Goal: Task Accomplishment & Management: Use online tool/utility

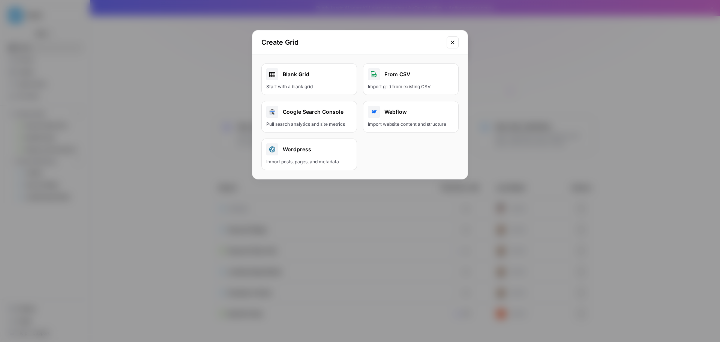
click at [449, 42] on button "Close modal" at bounding box center [453, 42] width 12 height 12
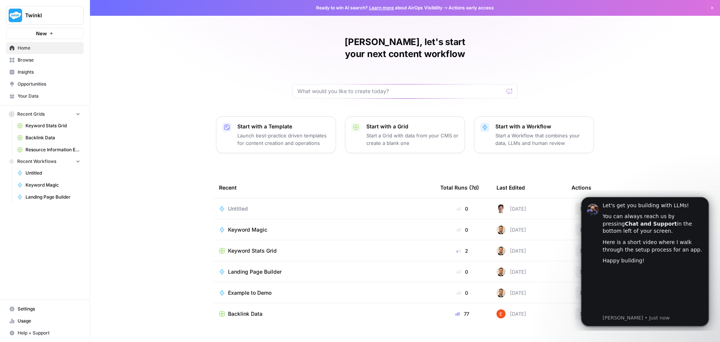
click at [541, 132] on p "Start a Workflow that combines your data, LLMs and human review" at bounding box center [542, 139] width 92 height 15
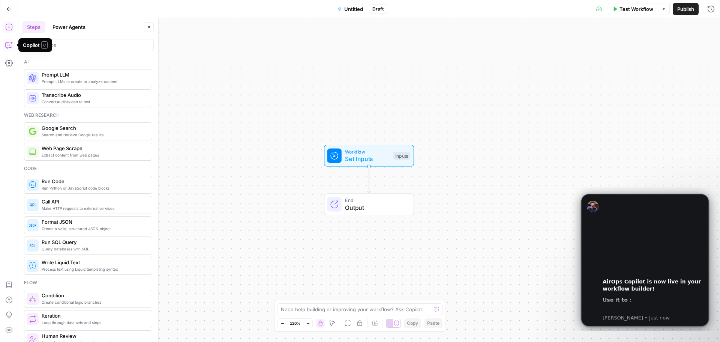
click at [11, 45] on icon "button" at bounding box center [9, 45] width 8 height 8
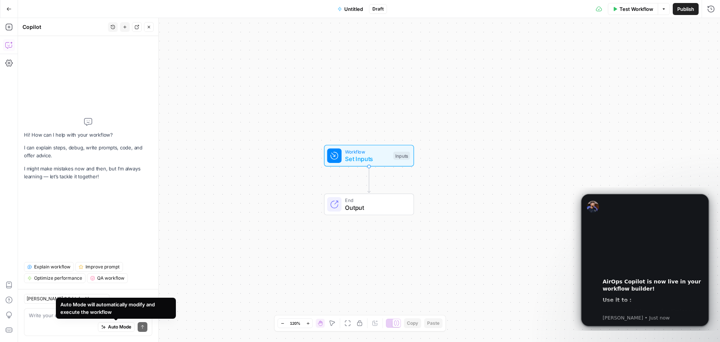
click at [55, 319] on div "Auto Mode Send" at bounding box center [88, 327] width 119 height 17
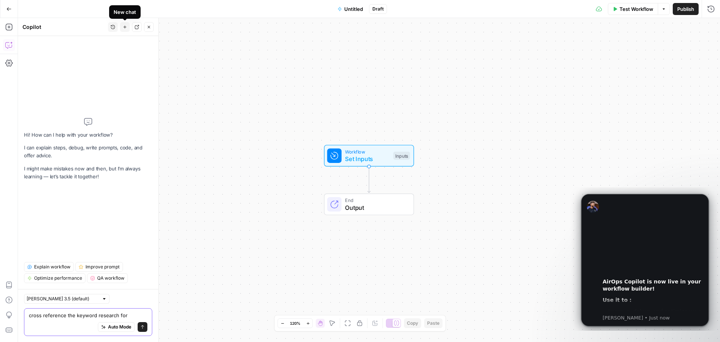
type textarea "cross reference the keyword research for"
click at [0, 27] on div "Add Steps Copilot Settings AirOps Academy Help Give Feedback Shortcuts" at bounding box center [9, 180] width 18 height 324
click at [7, 26] on icon "button" at bounding box center [9, 27] width 8 height 8
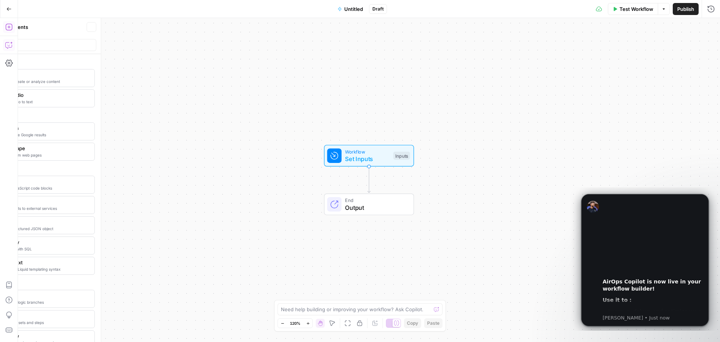
click at [7, 26] on icon "button" at bounding box center [9, 27] width 8 height 8
click at [8, 13] on button "Go Back" at bounding box center [9, 9] width 14 height 14
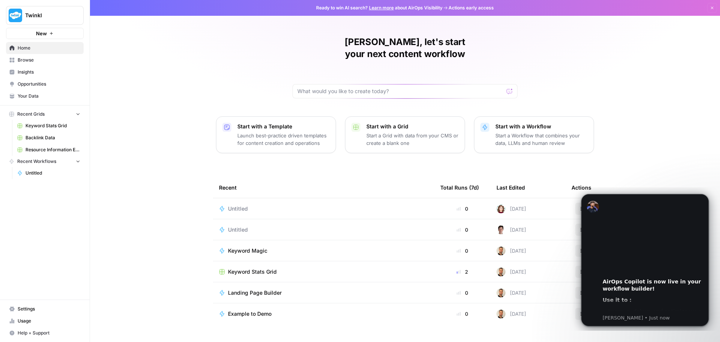
click at [572, 198] on html "00:00 AirOps Copilot is now live in your workflow builder! Use it to : Improve,…" at bounding box center [645, 258] width 150 height 143
drag, startPoint x: 574, startPoint y: 197, endPoint x: 582, endPoint y: 223, distance: 27.1
click at [575, 197] on body "00:00 AirOps Copilot is now live in your workflow builder! Use it to : Improve,…" at bounding box center [645, 258] width 144 height 137
click at [699, 199] on div "00:00" at bounding box center [653, 236] width 101 height 75
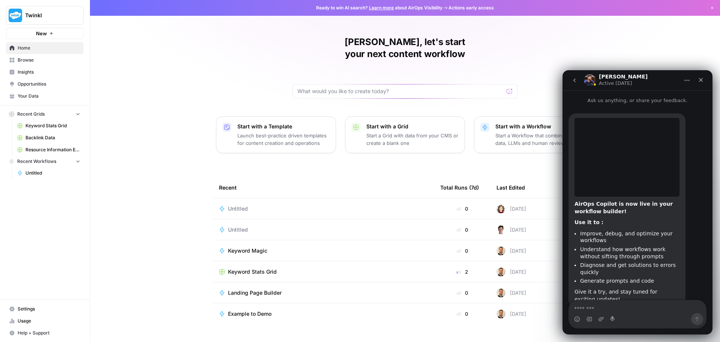
click at [640, 35] on div "[PERSON_NAME], let's start your next content workflow Start with a Template Lau…" at bounding box center [405, 178] width 630 height 357
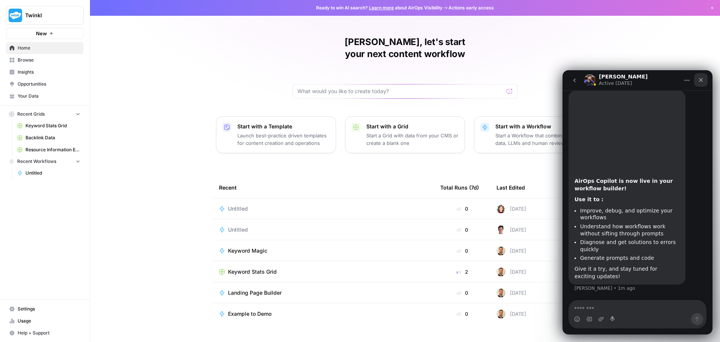
click at [702, 81] on icon "Close" at bounding box center [701, 80] width 4 height 4
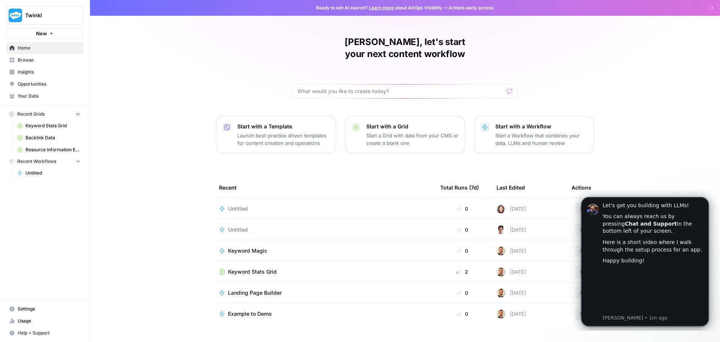
scroll to position [0, 0]
click at [267, 205] on div "Untitled" at bounding box center [323, 209] width 209 height 8
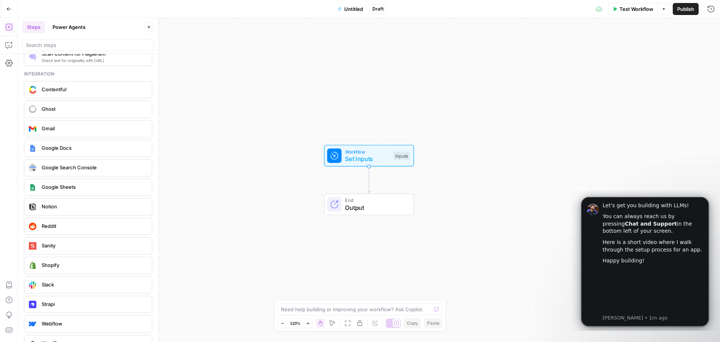
scroll to position [1347, 0]
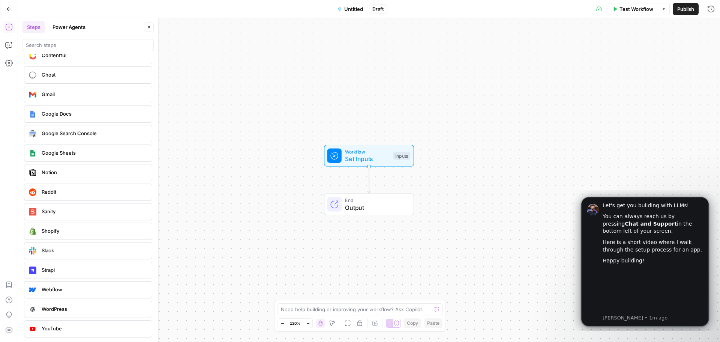
click at [89, 150] on span "Google Sheets" at bounding box center [94, 153] width 104 height 8
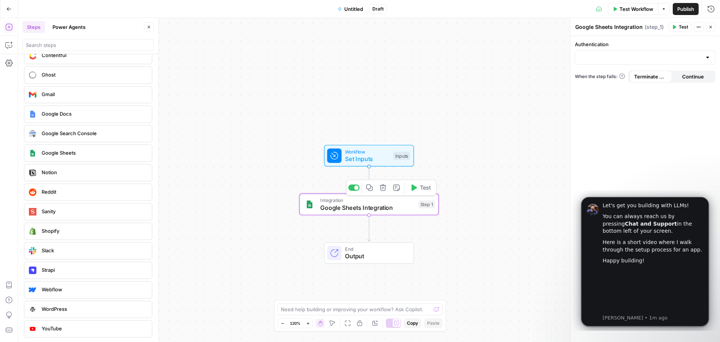
click at [398, 203] on span "Google Sheets Integration" at bounding box center [367, 207] width 95 height 9
click at [599, 61] on div at bounding box center [645, 57] width 141 height 14
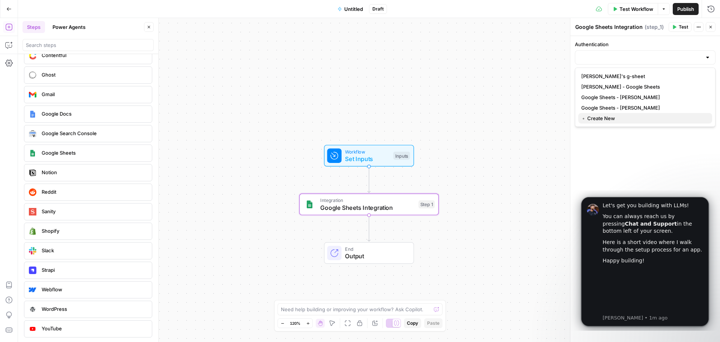
click at [594, 120] on span "﹢ Create New" at bounding box center [643, 118] width 125 height 8
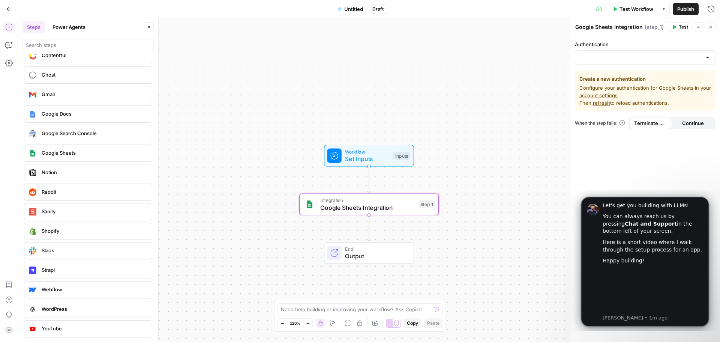
click at [539, 153] on div "Workflow Set Inputs Inputs Integration Google Sheets Integration Step 1 End Out…" at bounding box center [369, 180] width 702 height 324
click at [386, 185] on icon "button" at bounding box center [383, 187] width 7 height 7
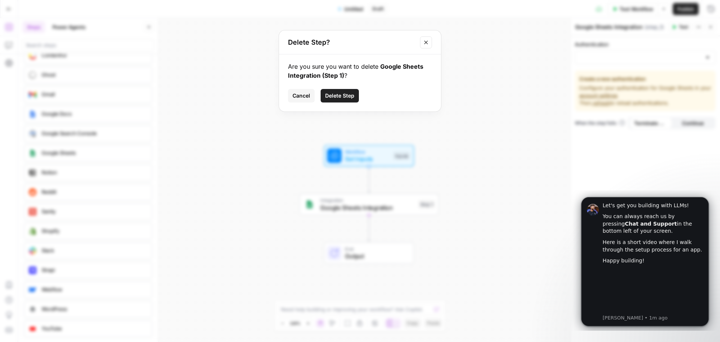
click at [342, 93] on span "Delete Step" at bounding box center [339, 96] width 29 height 8
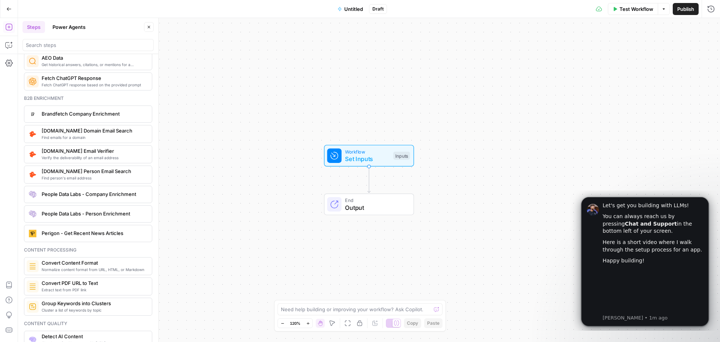
scroll to position [1009, 0]
click at [5, 48] on button "Copilot" at bounding box center [9, 45] width 12 height 12
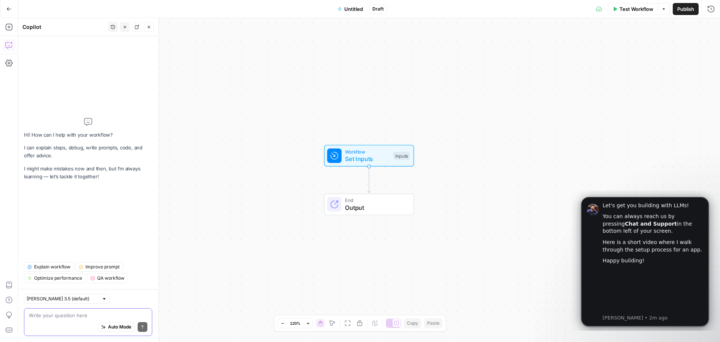
click at [67, 318] on textarea at bounding box center [88, 315] width 119 height 8
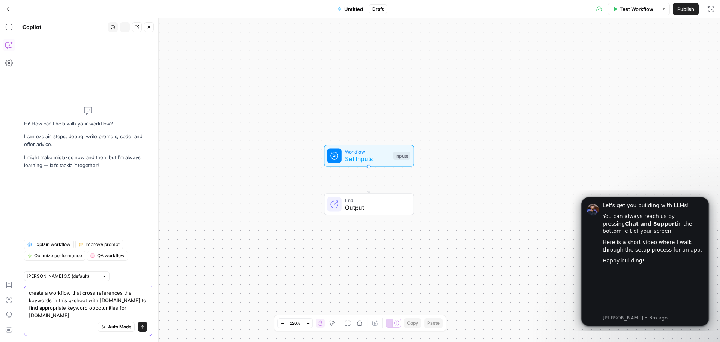
paste textarea "[URL][DOMAIN_NAME]"
click at [88, 293] on textarea "create a workflow that cross references the keywords in this g-sheet with [DOMA…" at bounding box center [88, 304] width 119 height 30
click at [0, 0] on lt-span "**** * ********" at bounding box center [0, 0] width 0 height 0
click at [98, 289] on textarea "create a workflow that cross references the keywords in this g-sheet with [DOMA…" at bounding box center [88, 304] width 119 height 30
click at [0, 0] on lt-em "**********" at bounding box center [0, 0] width 0 height 0
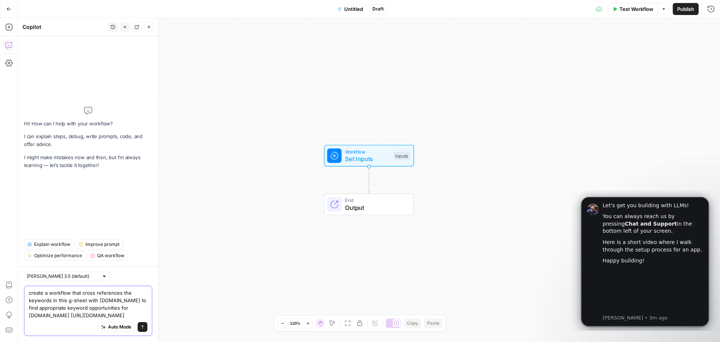
type textarea "create a workflow that cross-references the keywords in this g-sheet with [DOMA…"
drag, startPoint x: 118, startPoint y: 309, endPoint x: 0, endPoint y: 337, distance: 121.5
click at [118, 305] on textarea "create a workflow that cross-references the keywords in this g-sheet with [DOMA…" at bounding box center [88, 304] width 119 height 30
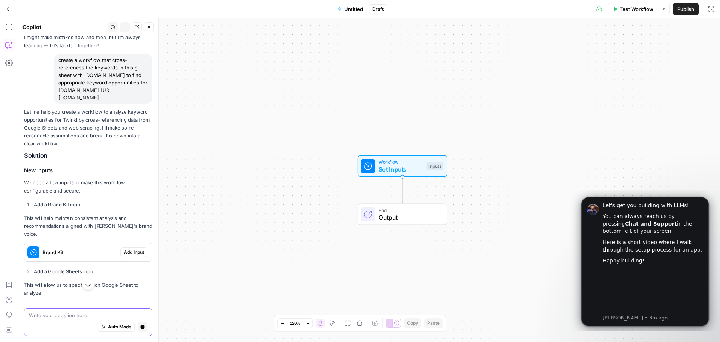
scroll to position [115, 0]
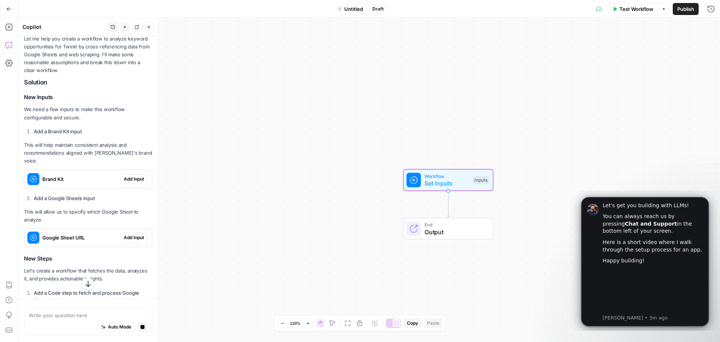
click at [124, 234] on span "Add Input" at bounding box center [134, 237] width 20 height 7
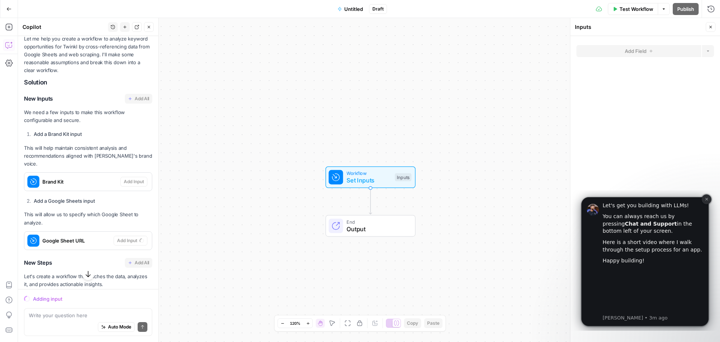
click at [704, 198] on button "Dismiss notification" at bounding box center [707, 199] width 10 height 10
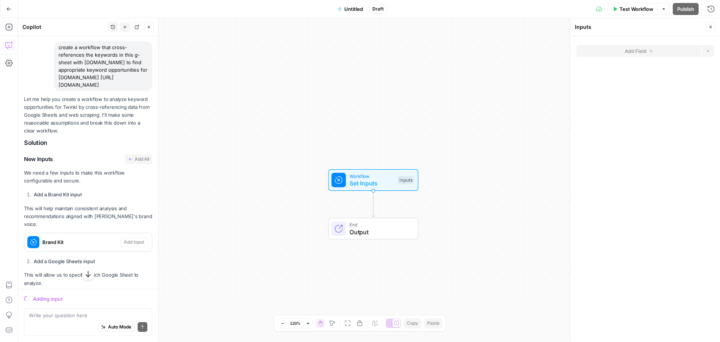
scroll to position [78, 0]
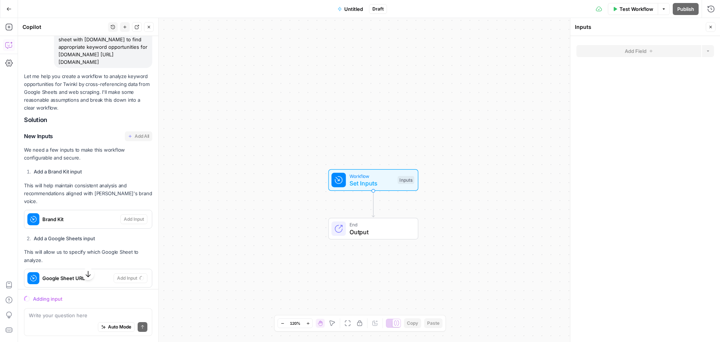
click at [95, 154] on p "We need a few inputs to make this workflow configurable and secure." at bounding box center [88, 154] width 128 height 16
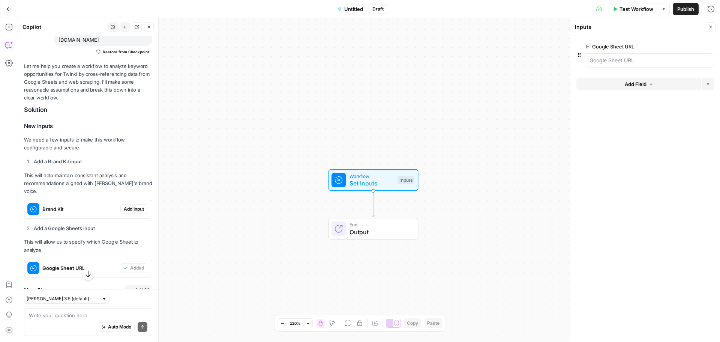
scroll to position [113, 0]
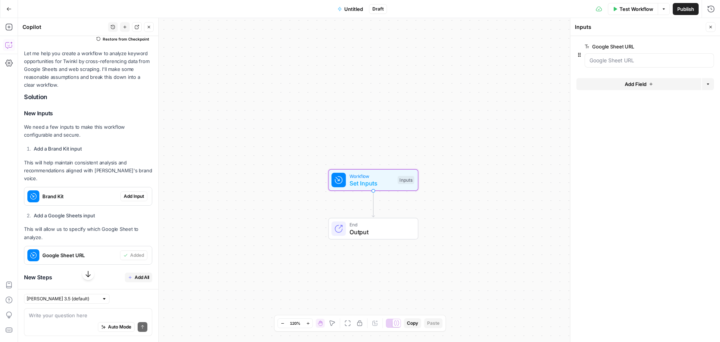
click at [124, 193] on span "Add Input" at bounding box center [134, 196] width 20 height 7
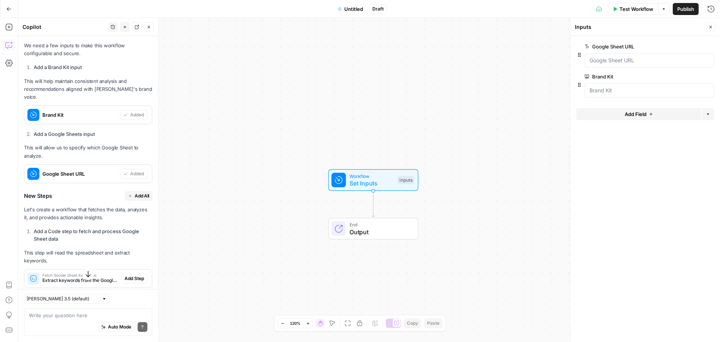
scroll to position [225, 0]
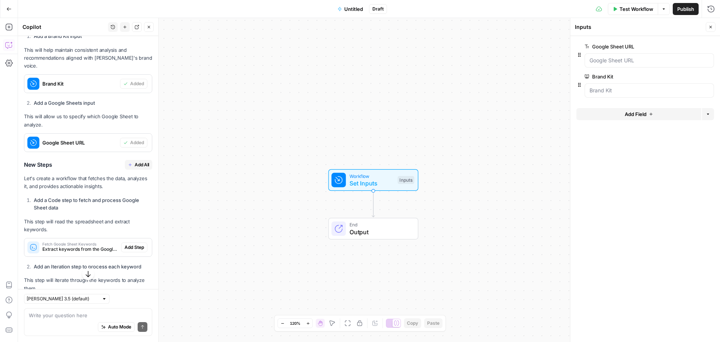
click at [129, 161] on button "Add All" at bounding box center [138, 165] width 27 height 10
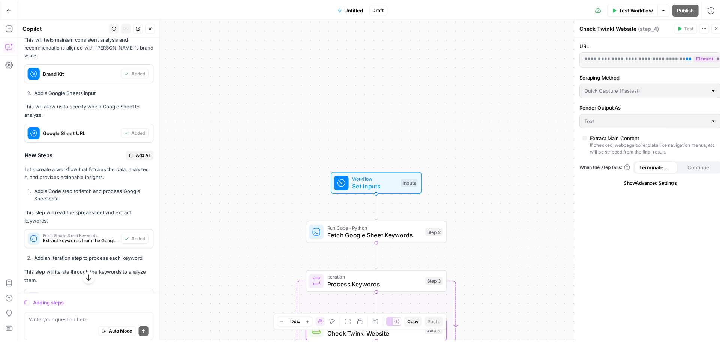
scroll to position [213, 0]
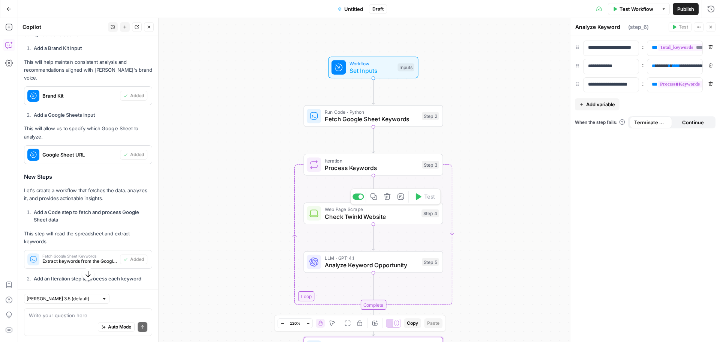
type textarea "Format Final Report"
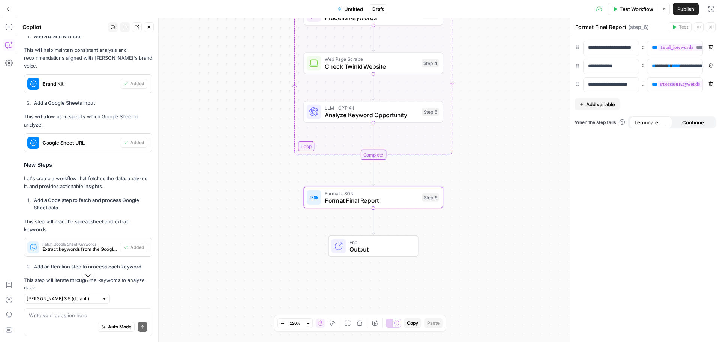
click at [372, 240] on span "End" at bounding box center [380, 241] width 61 height 7
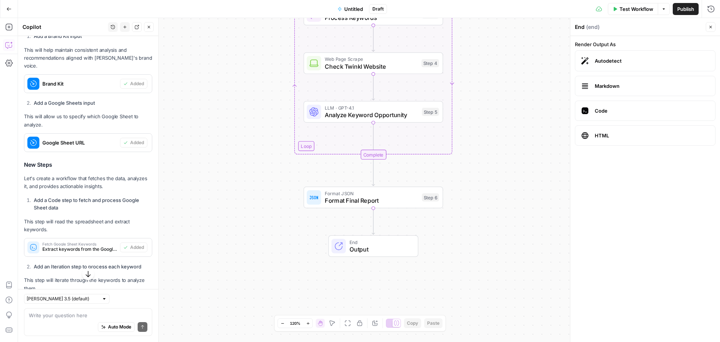
click at [502, 221] on div "Workflow Set Inputs Inputs Run Code · Python Fetch Google Sheet Keywords Step 2…" at bounding box center [369, 180] width 702 height 324
click at [507, 200] on div "Workflow Set Inputs Inputs Run Code · Python Fetch Google Sheet Keywords Step 2…" at bounding box center [369, 180] width 702 height 324
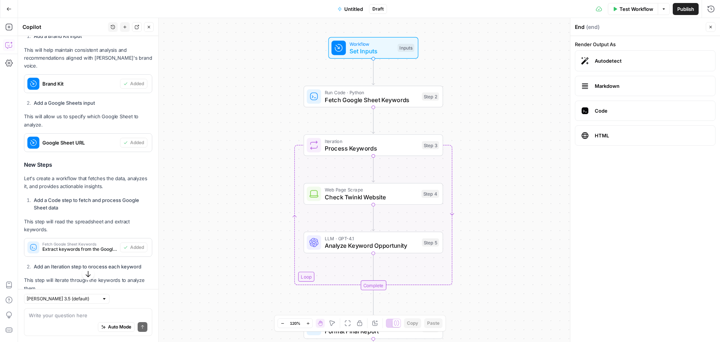
click at [474, 75] on div "Workflow Set Inputs Inputs Run Code · Python Fetch Google Sheet Keywords Step 2…" at bounding box center [369, 180] width 702 height 324
click at [635, 6] on span "Test Workflow" at bounding box center [637, 9] width 34 height 8
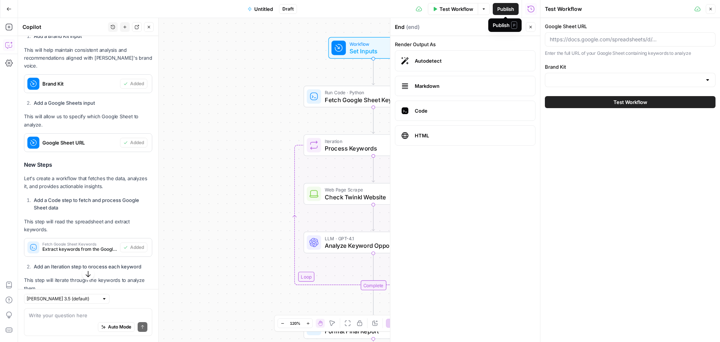
click at [503, 8] on span "Publish" at bounding box center [505, 9] width 17 height 8
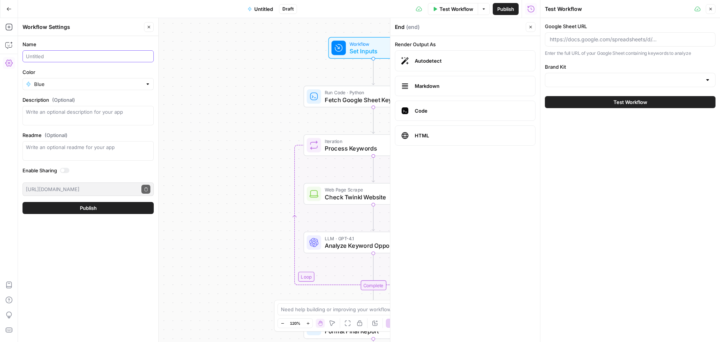
click at [80, 55] on input "Name" at bounding box center [88, 57] width 125 height 8
type input "Competitor Research - [PERSON_NAME]"
click at [95, 210] on span "Publish" at bounding box center [88, 208] width 17 height 8
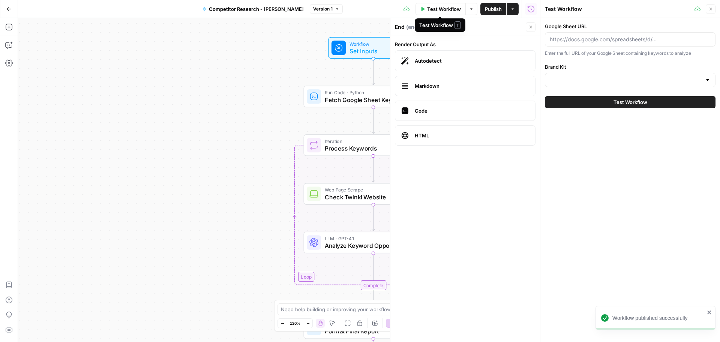
click at [453, 8] on span "Test Workflow" at bounding box center [444, 9] width 34 height 8
drag, startPoint x: 680, startPoint y: 81, endPoint x: 685, endPoint y: 76, distance: 7.4
click at [680, 81] on input "Brand Kit" at bounding box center [626, 80] width 152 height 8
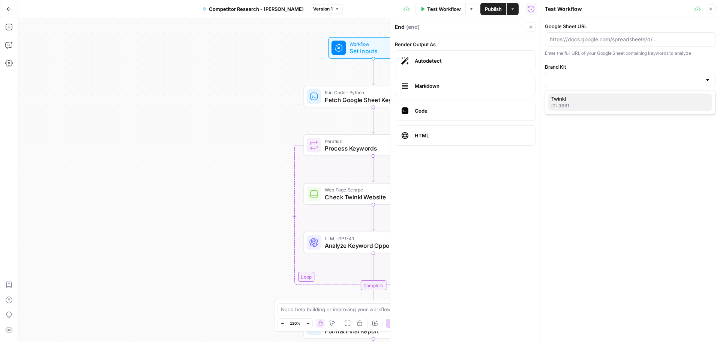
click at [557, 97] on span "Twinkl" at bounding box center [628, 99] width 155 height 8
type input "Twinkl"
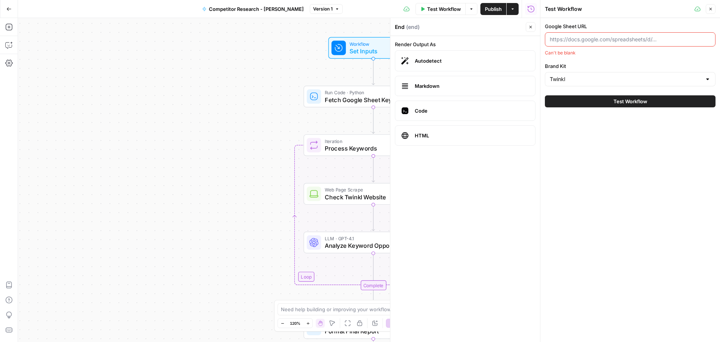
click at [572, 39] on input "Google Sheet URL" at bounding box center [630, 40] width 161 height 8
click at [572, 40] on input "Google Sheet URL" at bounding box center [630, 40] width 161 height 8
click at [580, 36] on input "Google Sheet URL" at bounding box center [630, 40] width 161 height 8
paste input "[URL][DOMAIN_NAME]"
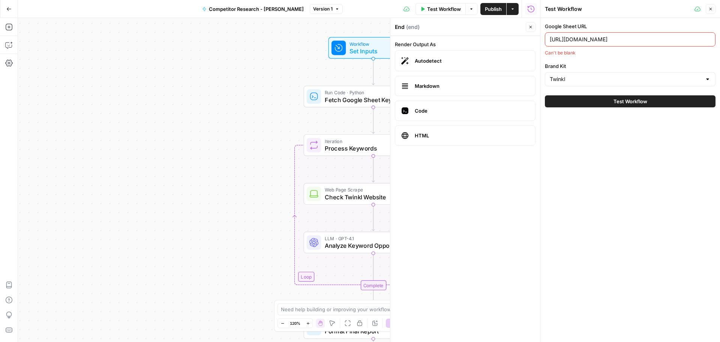
scroll to position [0, 174]
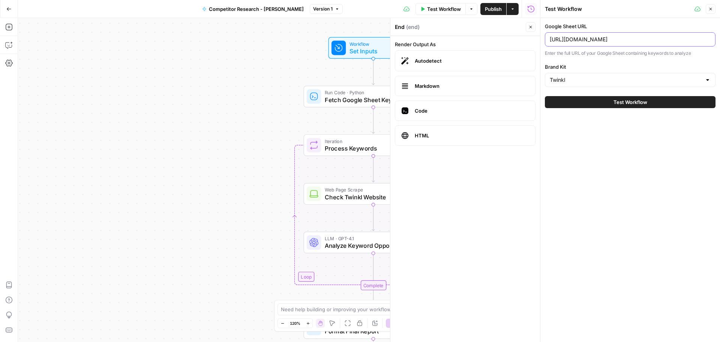
type input "[URL][DOMAIN_NAME]"
click at [609, 104] on button "Test Workflow" at bounding box center [630, 102] width 171 height 12
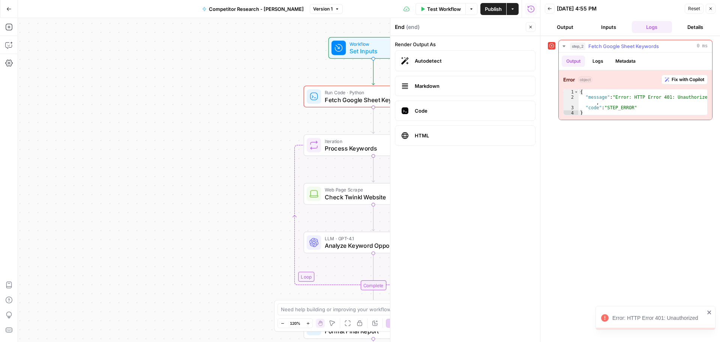
click at [662, 82] on button "Fix with Copilot" at bounding box center [685, 80] width 46 height 10
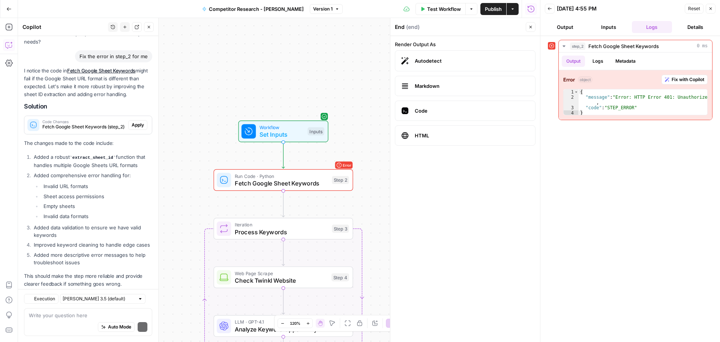
scroll to position [902, 0]
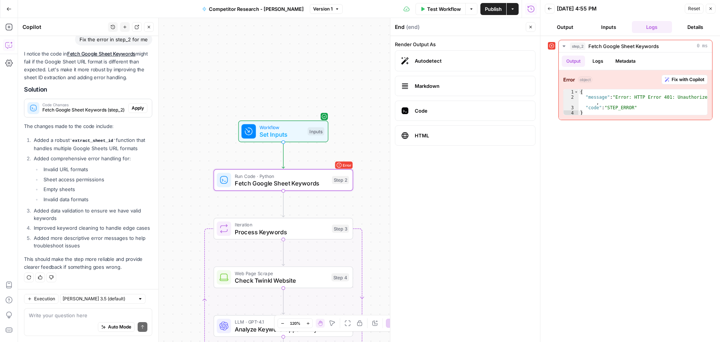
click at [132, 105] on span "Apply" at bounding box center [138, 108] width 12 height 7
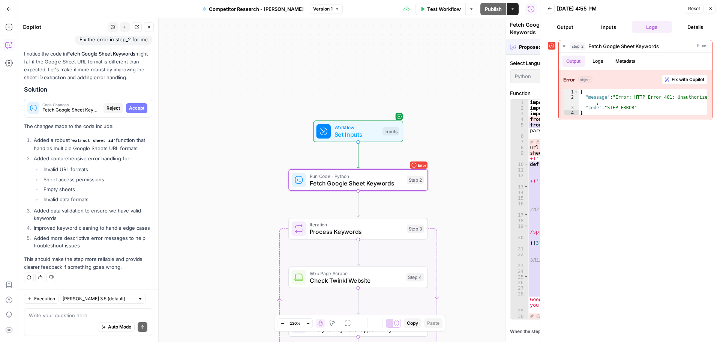
scroll to position [890, 0]
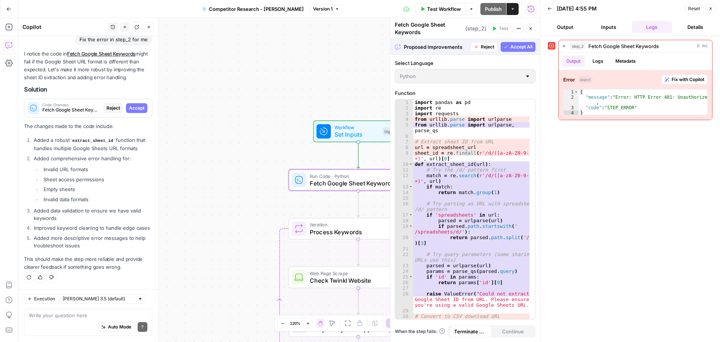
click at [130, 105] on span "Accept" at bounding box center [136, 108] width 15 height 7
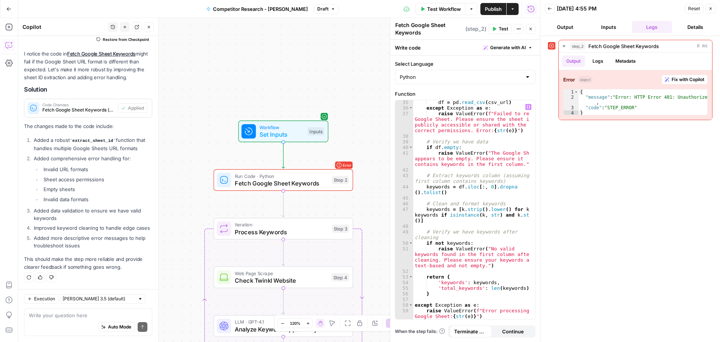
scroll to position [265, 0]
click at [504, 333] on span "Continue" at bounding box center [513, 331] width 22 height 8
click at [472, 331] on span "Terminate Workflow" at bounding box center [470, 331] width 33 height 8
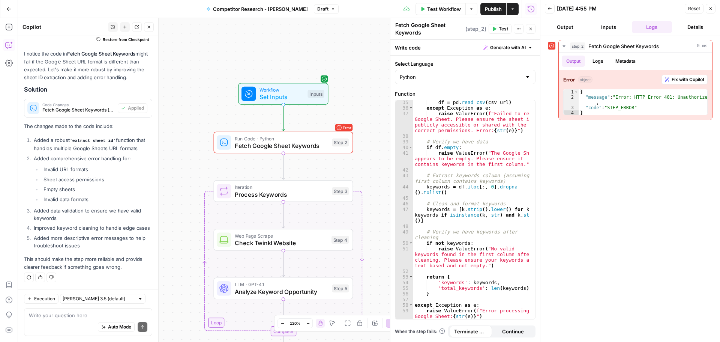
click at [550, 5] on button "Back" at bounding box center [550, 9] width 10 height 10
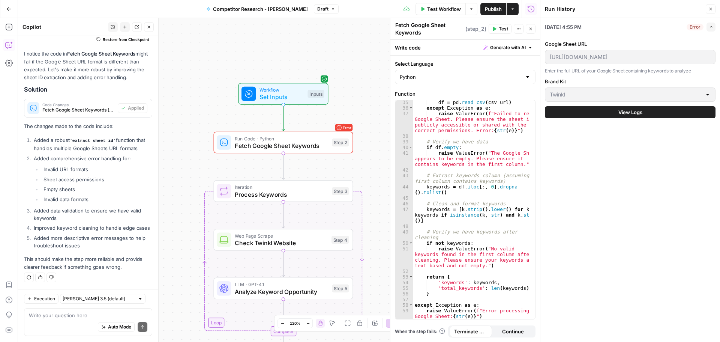
click at [589, 69] on p "Enter the full URL of your Google Sheet containing keywords to analyze" at bounding box center [630, 71] width 171 height 8
click at [587, 52] on div "[URL][DOMAIN_NAME]" at bounding box center [630, 57] width 171 height 14
click at [552, 161] on div "[DATE] 4:55 PM Error Expand Google Sheet URL [URL][DOMAIN_NAME] Enter the full …" at bounding box center [631, 180] width 180 height 324
click at [568, 108] on button "View Logs" at bounding box center [630, 112] width 171 height 12
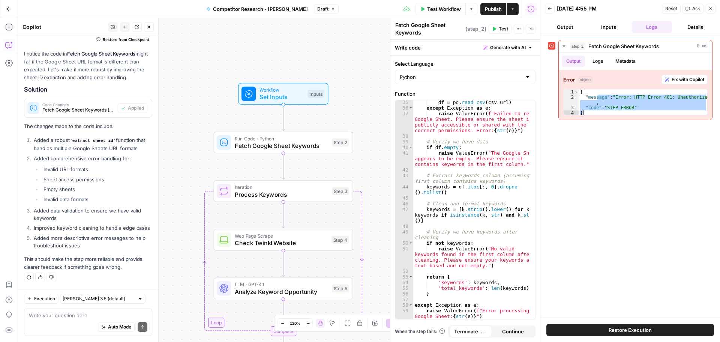
drag, startPoint x: 598, startPoint y: 99, endPoint x: 602, endPoint y: 144, distance: 45.1
click at [602, 144] on div "**********" at bounding box center [630, 177] width 165 height 274
type textarea "**********"
click at [590, 71] on div "**********" at bounding box center [635, 95] width 153 height 50
click at [595, 53] on div "Output Logs Metadata" at bounding box center [635, 61] width 153 height 17
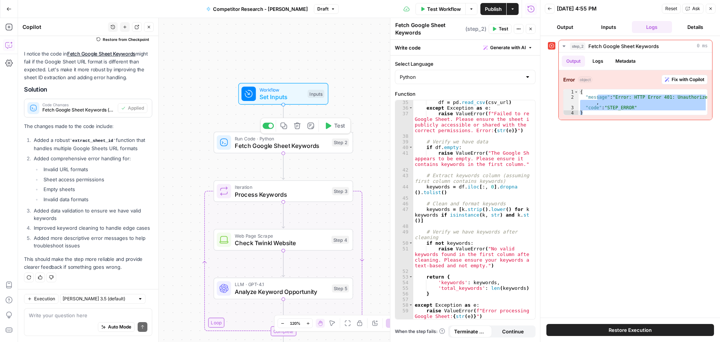
click at [275, 150] on div "Run Code · Python Fetch Google Sheet Keywords Step 2 Copy step Delete step Add …" at bounding box center [284, 143] width 140 height 22
click at [710, 9] on icon "button" at bounding box center [711, 8] width 5 height 5
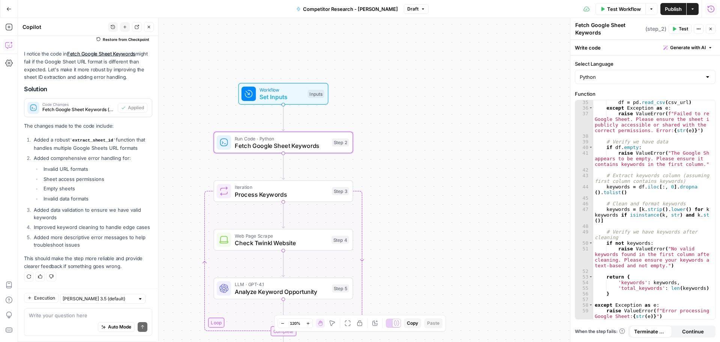
scroll to position [914, 0]
click at [707, 33] on button "Close" at bounding box center [711, 29] width 10 height 10
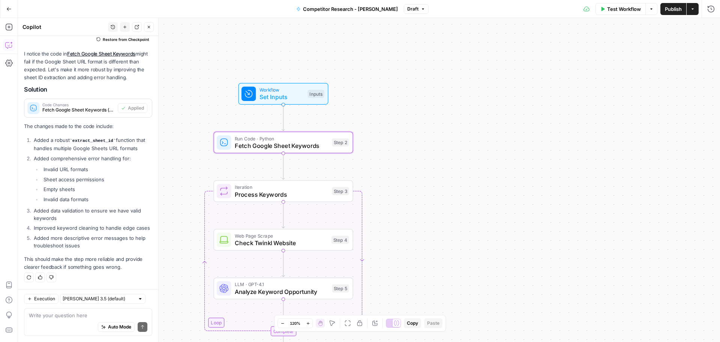
click at [392, 167] on div "Workflow Set Inputs Inputs Run Code · Python Fetch Google Sheet Keywords Step 2…" at bounding box center [369, 180] width 702 height 324
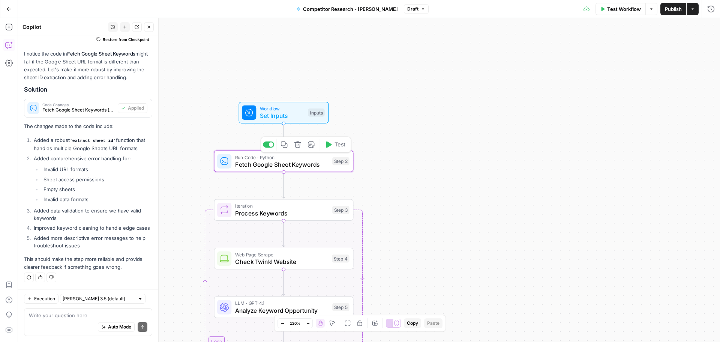
click at [265, 163] on span "Fetch Google Sheet Keywords" at bounding box center [282, 164] width 94 height 9
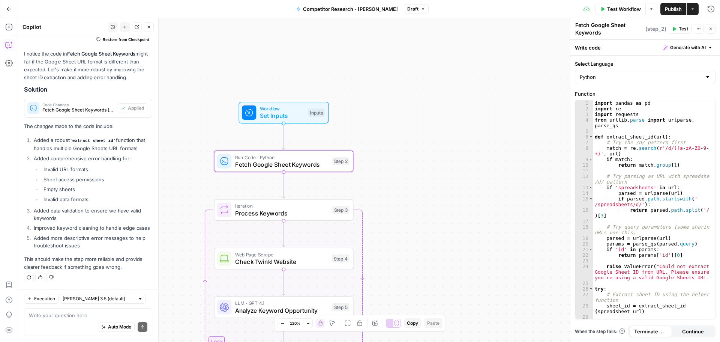
click at [708, 30] on button "Close" at bounding box center [711, 29] width 10 height 10
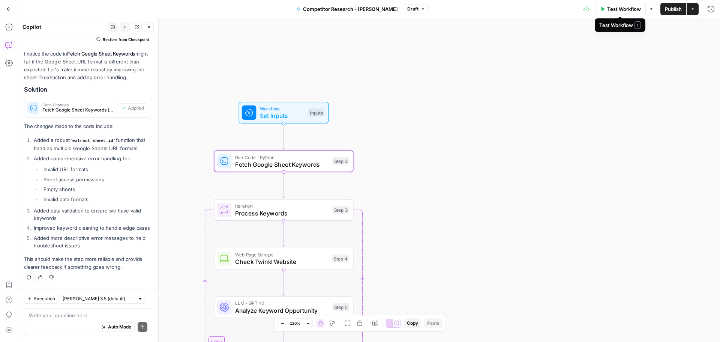
click at [636, 13] on button "Test Workflow" at bounding box center [621, 9] width 50 height 12
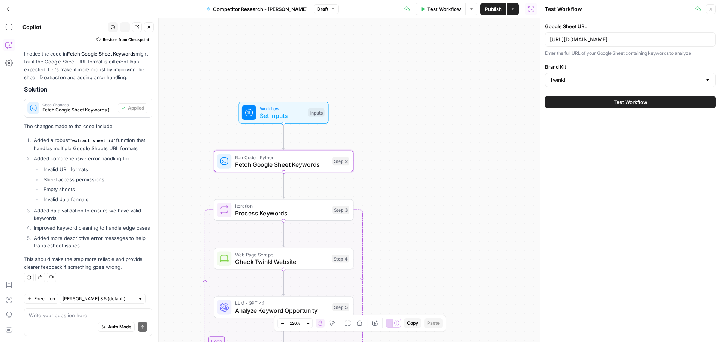
click at [617, 103] on span "Test Workflow" at bounding box center [631, 102] width 34 height 8
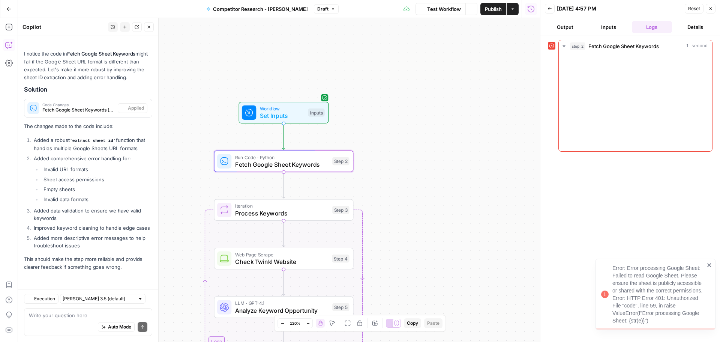
scroll to position [914, 0]
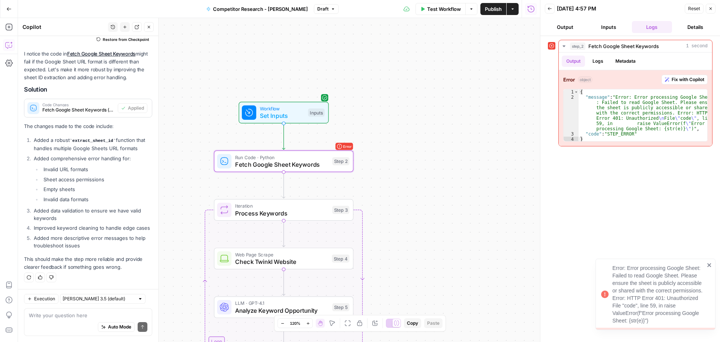
click at [548, 7] on icon "button" at bounding box center [550, 8] width 5 height 5
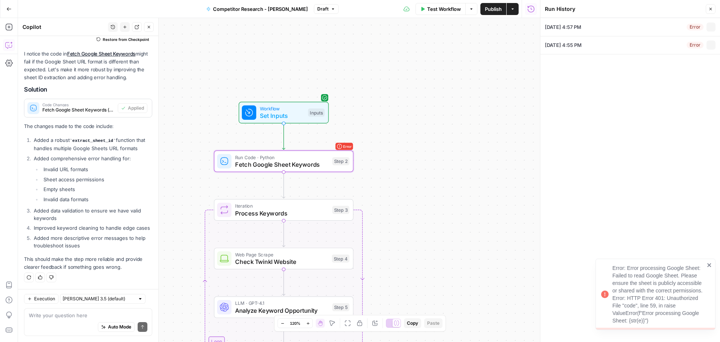
type input "[URL][DOMAIN_NAME]"
type input "Twinkl"
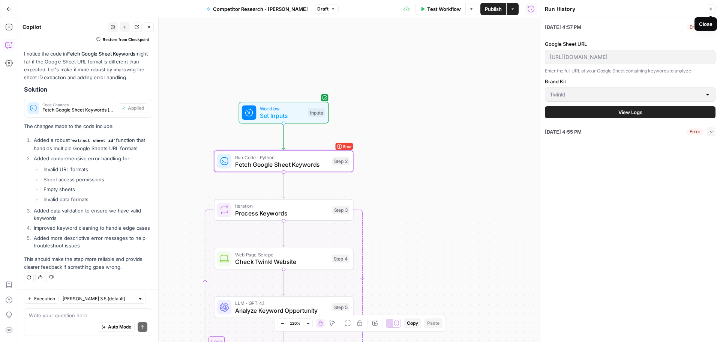
click at [710, 6] on button "Close" at bounding box center [711, 9] width 10 height 10
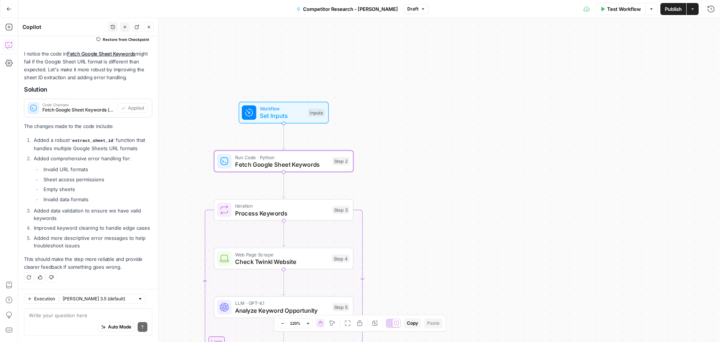
click at [625, 9] on span "Test Workflow" at bounding box center [624, 9] width 34 height 8
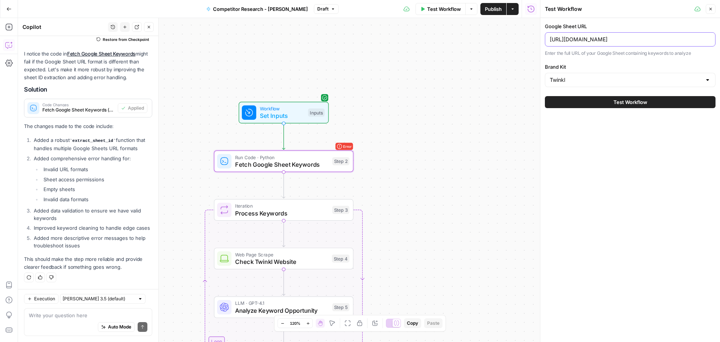
click at [614, 37] on input "[URL][DOMAIN_NAME]" at bounding box center [630, 40] width 161 height 8
paste input "usp=sharing"
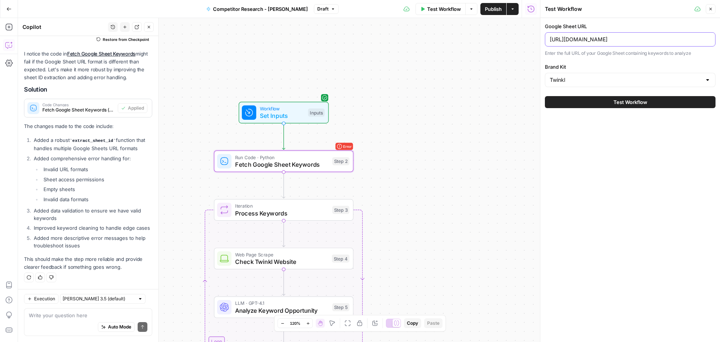
type input "[URL][DOMAIN_NAME]"
click at [596, 101] on button "Test Workflow" at bounding box center [630, 102] width 171 height 12
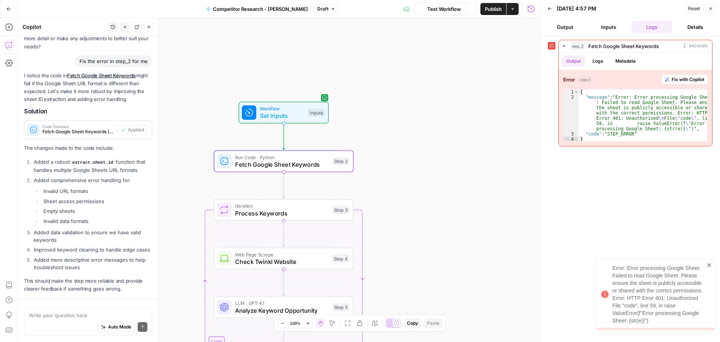
scroll to position [914, 0]
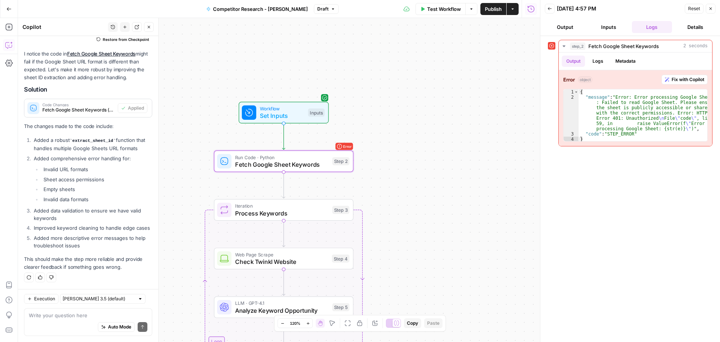
click at [611, 28] on button "Inputs" at bounding box center [609, 27] width 41 height 12
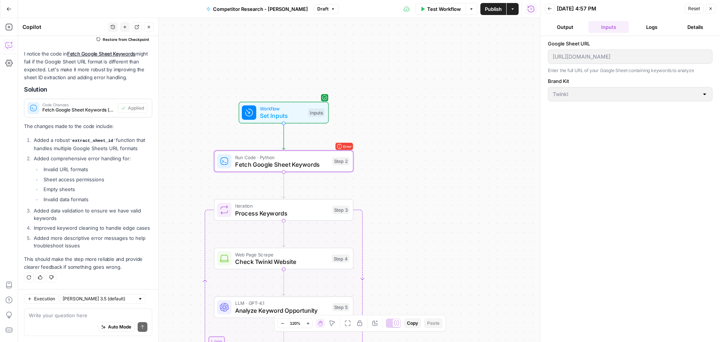
click at [563, 30] on button "Output" at bounding box center [565, 27] width 41 height 12
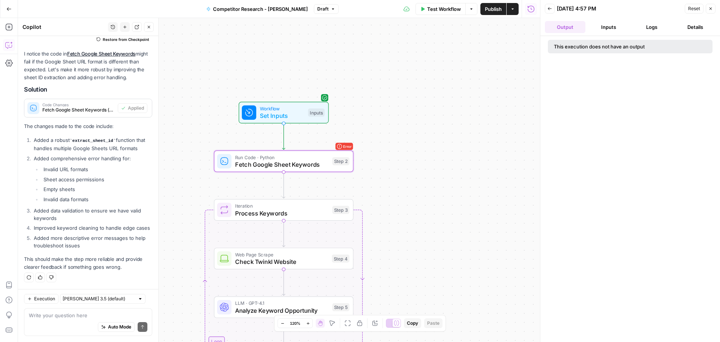
click at [667, 28] on button "Logs" at bounding box center [652, 27] width 41 height 12
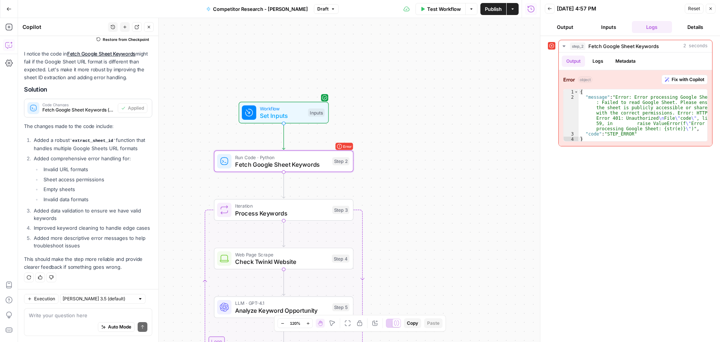
click at [687, 27] on button "Details" at bounding box center [695, 27] width 41 height 12
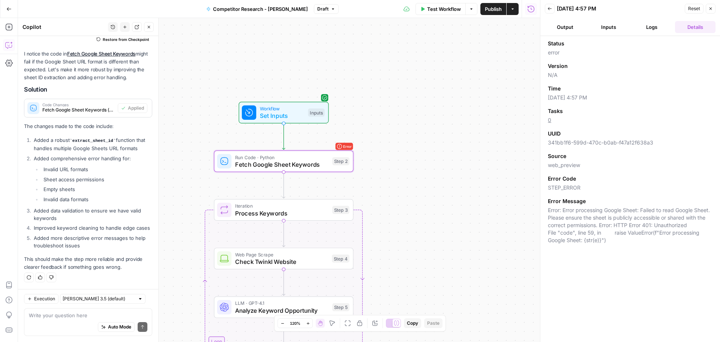
click at [658, 24] on button "Logs" at bounding box center [652, 27] width 41 height 12
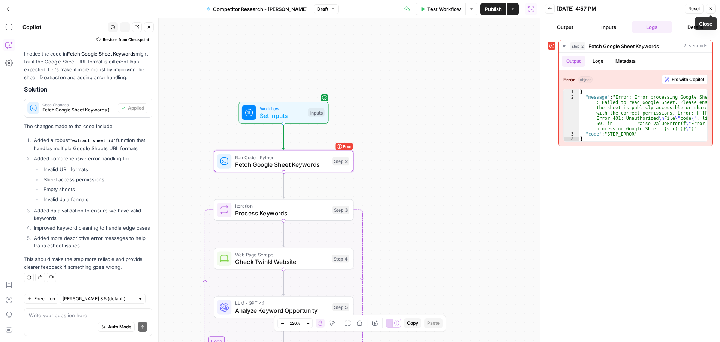
click at [708, 7] on button "Close" at bounding box center [711, 9] width 10 height 10
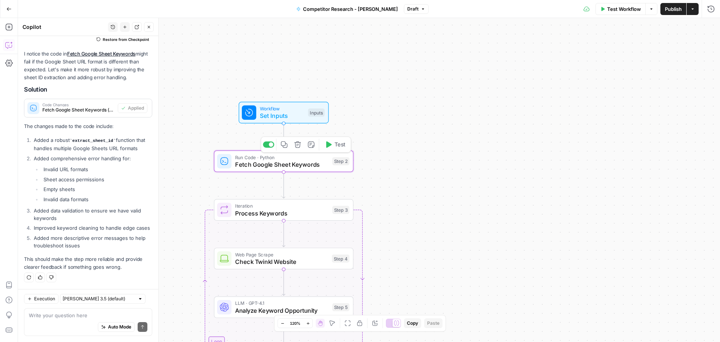
click at [243, 169] on div "Run Code · Python Fetch Google Sheet Keywords Step 2 Copy step Delete step Add …" at bounding box center [284, 161] width 140 height 22
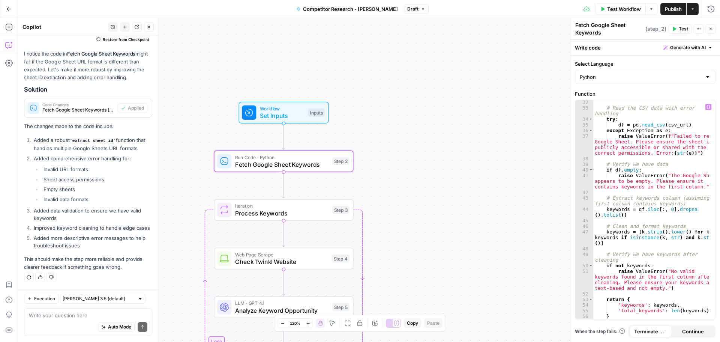
scroll to position [220, 0]
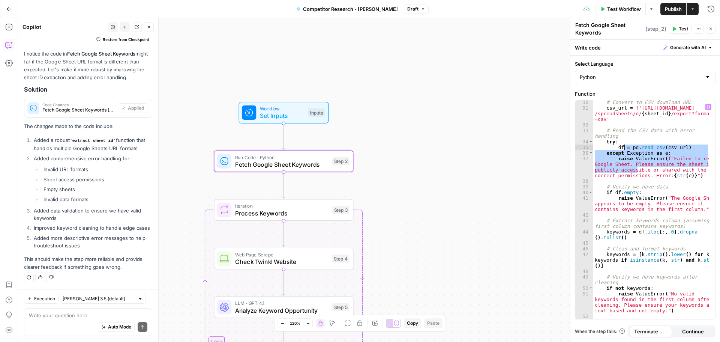
drag, startPoint x: 637, startPoint y: 167, endPoint x: 622, endPoint y: 150, distance: 23.2
click at [622, 149] on div "# Convert to CSV download URL csv_url = f'[URL][DOMAIN_NAME] /spreadsheets/d/ {…" at bounding box center [651, 214] width 116 height 230
type textarea "**********"
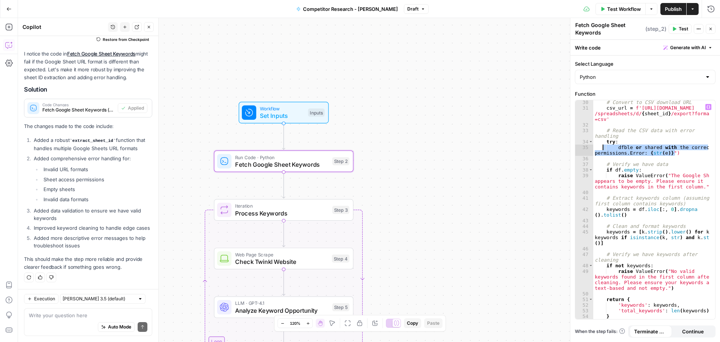
drag, startPoint x: 683, startPoint y: 152, endPoint x: 602, endPoint y: 147, distance: 81.1
click at [602, 147] on div "# Convert to CSV download URL csv_url = f'[URL][DOMAIN_NAME] /spreadsheets/d/ {…" at bounding box center [651, 214] width 116 height 230
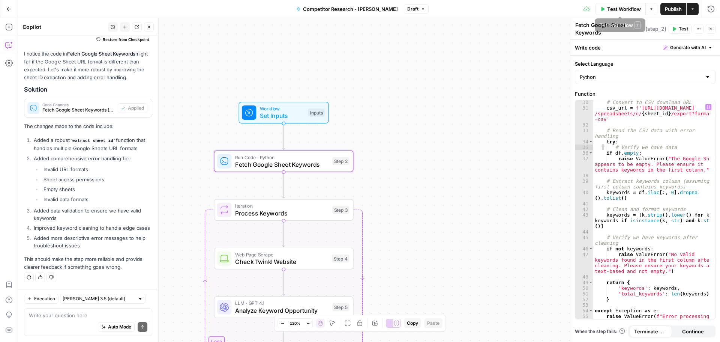
click at [665, 8] on span "Publish" at bounding box center [673, 9] width 17 height 8
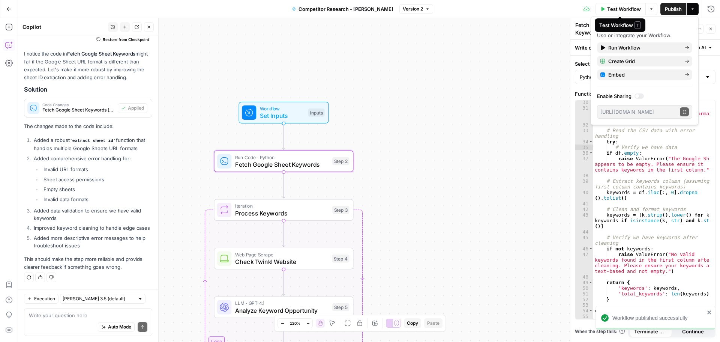
click at [617, 7] on span "Test Workflow" at bounding box center [624, 9] width 34 height 8
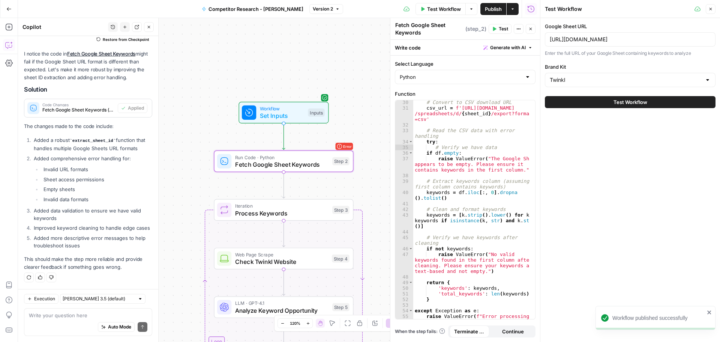
scroll to position [914, 0]
click at [583, 106] on button "Test Workflow" at bounding box center [630, 102] width 171 height 12
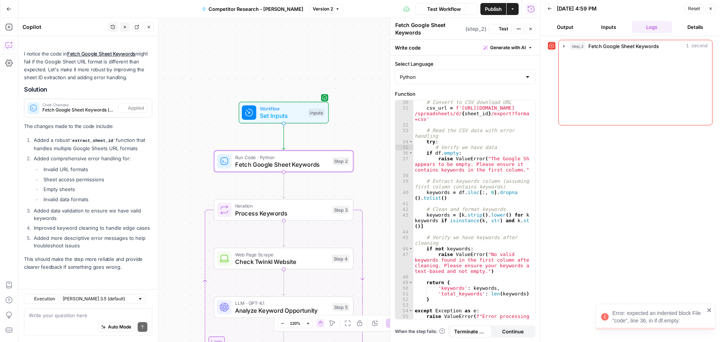
scroll to position [914, 0]
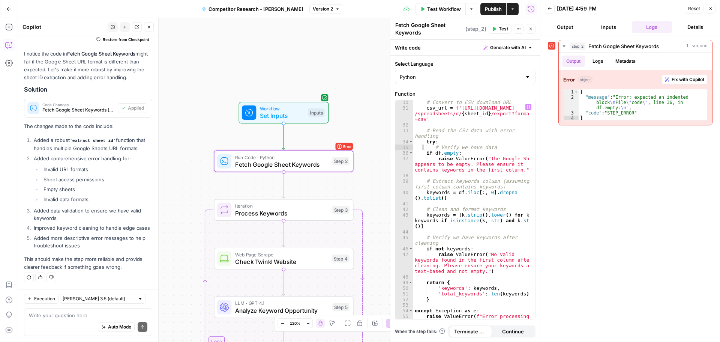
click at [424, 147] on div "# Convert to CSV download URL csv_url = f'[URL][DOMAIN_NAME] /spreadsheets/d/ {…" at bounding box center [471, 217] width 116 height 236
type textarea "**********"
click at [490, 5] on span "Publish" at bounding box center [493, 9] width 17 height 8
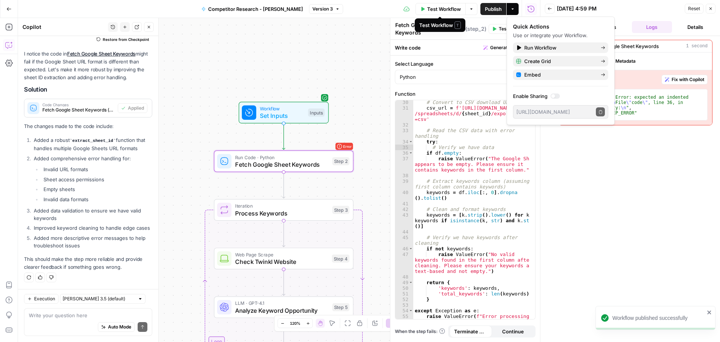
click at [445, 9] on span "Test Workflow" at bounding box center [444, 9] width 34 height 8
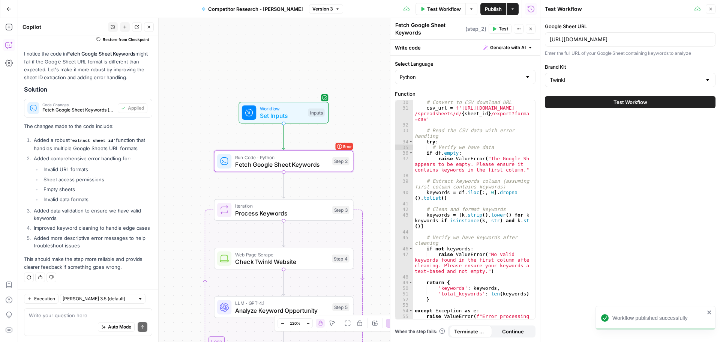
click at [581, 102] on button "Test Workflow" at bounding box center [630, 102] width 171 height 12
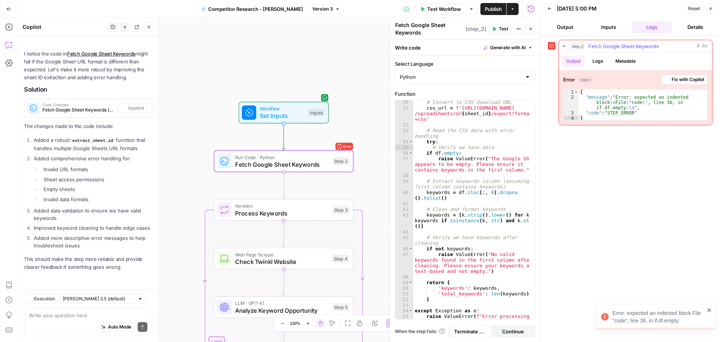
scroll to position [914, 0]
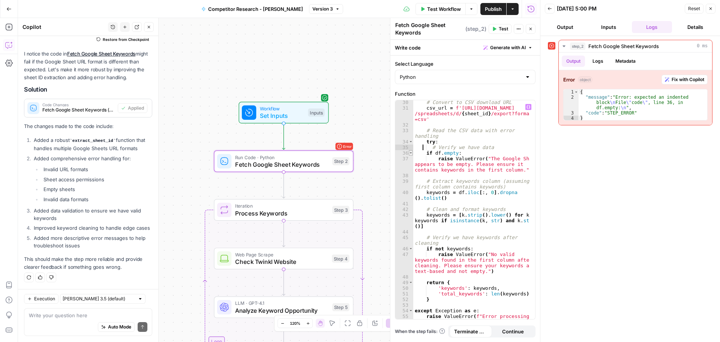
click at [411, 152] on span "Toggle code folding, rows 36 through 37" at bounding box center [411, 153] width 4 height 6
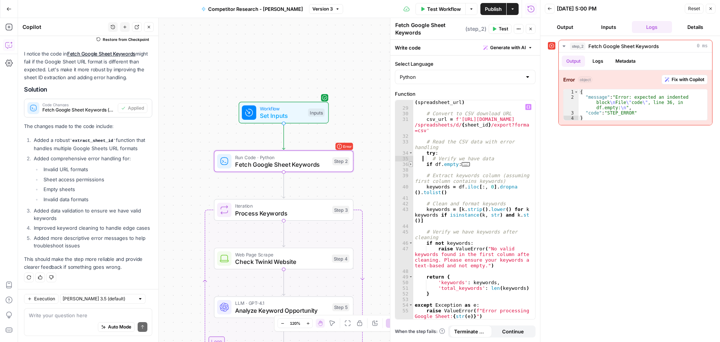
click at [411, 165] on span "Toggle code folding, rows 36 through 37" at bounding box center [411, 164] width 4 height 6
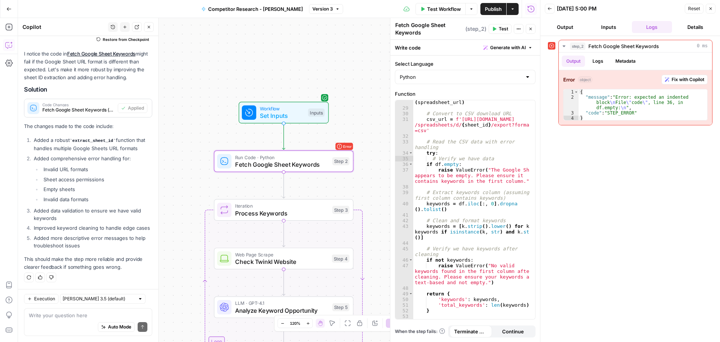
scroll to position [914, 0]
click at [9, 5] on button "Go Back" at bounding box center [9, 9] width 14 height 14
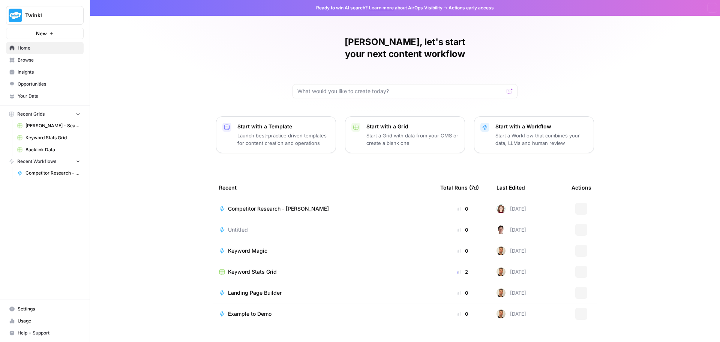
click at [8, 13] on button "Twinkl" at bounding box center [45, 15] width 78 height 19
click at [128, 143] on div "[PERSON_NAME], let's start your next content workflow Start with a Template Lau…" at bounding box center [405, 178] width 630 height 357
click at [33, 95] on span "Your Data" at bounding box center [49, 96] width 63 height 7
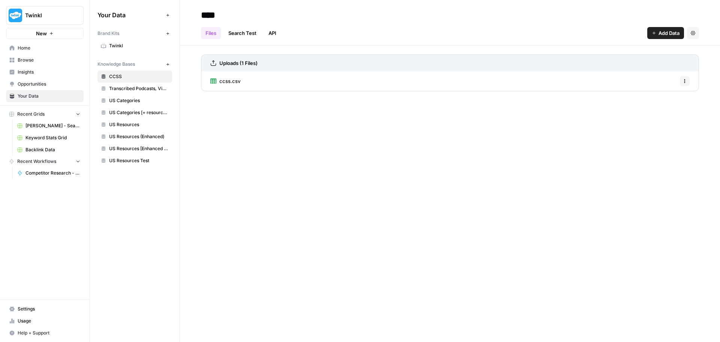
click at [23, 50] on span "Home" at bounding box center [49, 48] width 63 height 7
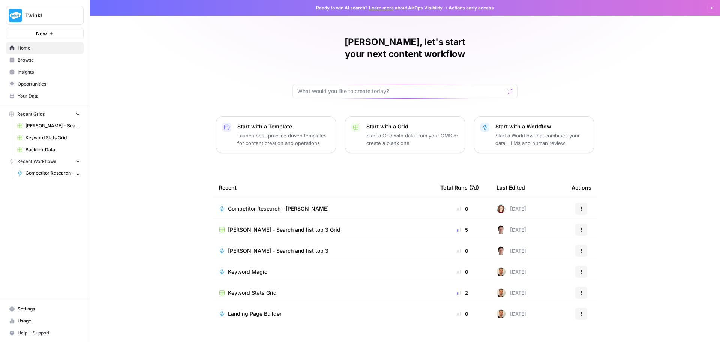
click at [302, 205] on div "Competitor Research - [PERSON_NAME]" at bounding box center [281, 209] width 107 height 8
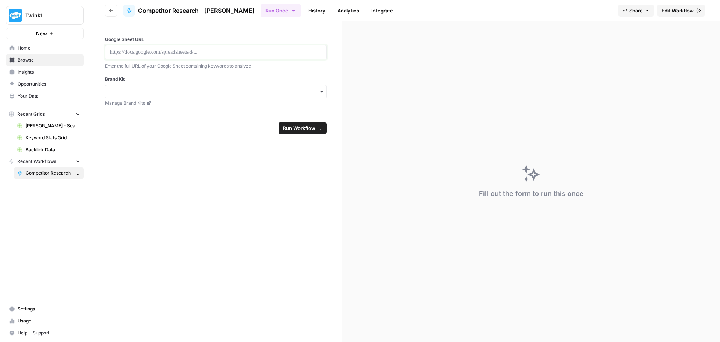
click at [150, 48] on p at bounding box center [216, 52] width 212 height 8
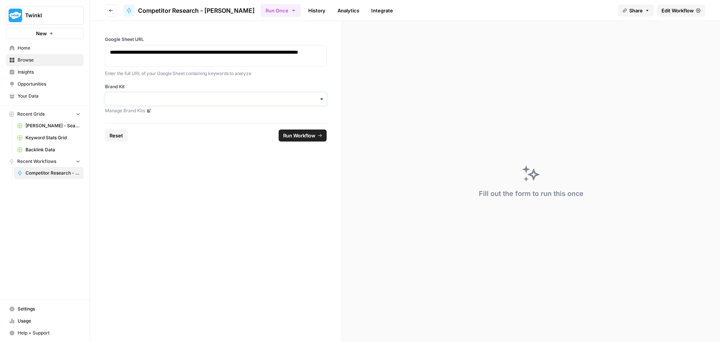
click at [143, 99] on input "Brand Kit" at bounding box center [216, 99] width 212 height 8
click at [110, 9] on icon "button" at bounding box center [111, 10] width 5 height 5
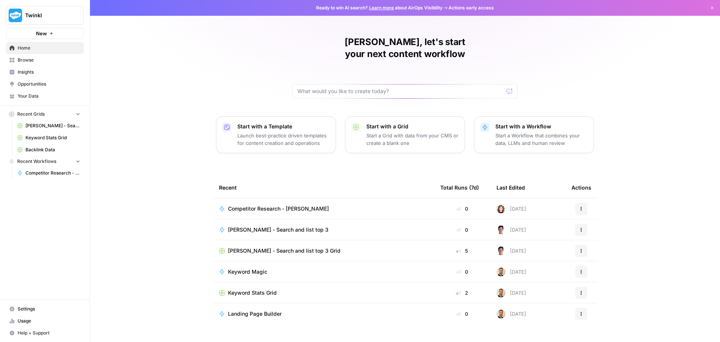
click at [361, 205] on div "Competitor Research - [PERSON_NAME]" at bounding box center [323, 209] width 209 height 8
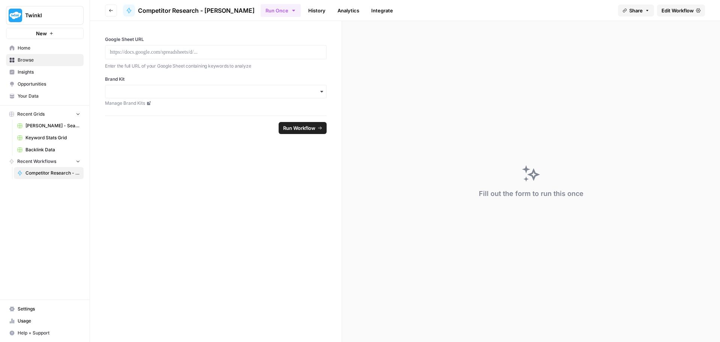
click at [218, 48] on div at bounding box center [216, 52] width 222 height 14
click at [207, 89] on input "Brand Kit" at bounding box center [216, 92] width 212 height 8
click at [192, 112] on div "Twinkl" at bounding box center [215, 112] width 221 height 14
click at [218, 106] on link "Manage Brand Kits" at bounding box center [216, 103] width 222 height 7
click at [290, 126] on span "Run Workflow" at bounding box center [299, 128] width 32 height 8
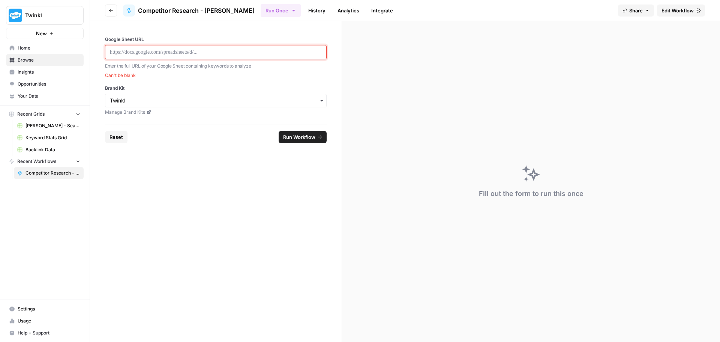
click at [242, 56] on p at bounding box center [216, 52] width 212 height 8
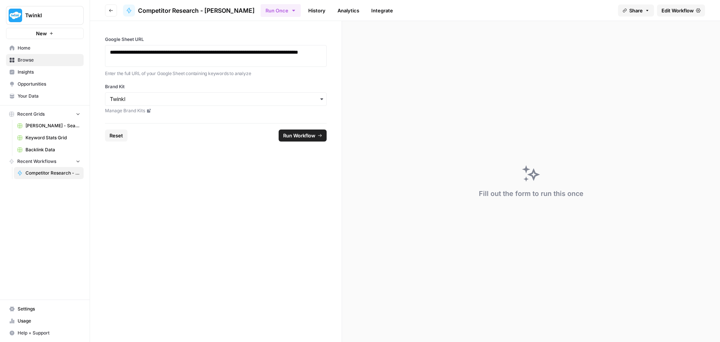
click at [293, 141] on button "Run Workflow" at bounding box center [303, 135] width 48 height 12
click at [39, 173] on span "Competitor Research - [PERSON_NAME]" at bounding box center [53, 173] width 55 height 7
click at [304, 14] on link "History" at bounding box center [317, 11] width 26 height 12
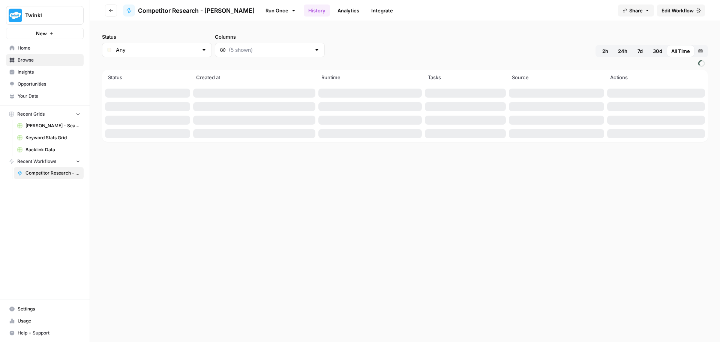
click at [333, 13] on link "Analytics" at bounding box center [348, 11] width 31 height 12
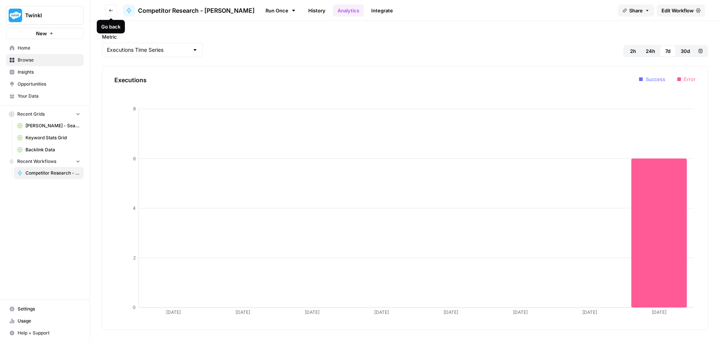
click at [36, 13] on span "Twinkl" at bounding box center [47, 16] width 45 height 8
click at [19, 55] on img "button" at bounding box center [15, 56] width 9 height 9
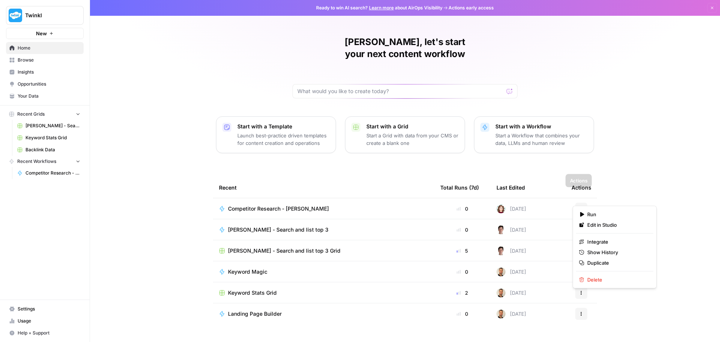
click at [579, 206] on icon "button" at bounding box center [581, 208] width 5 height 5
click at [597, 223] on span "Edit in Studio" at bounding box center [617, 225] width 60 height 8
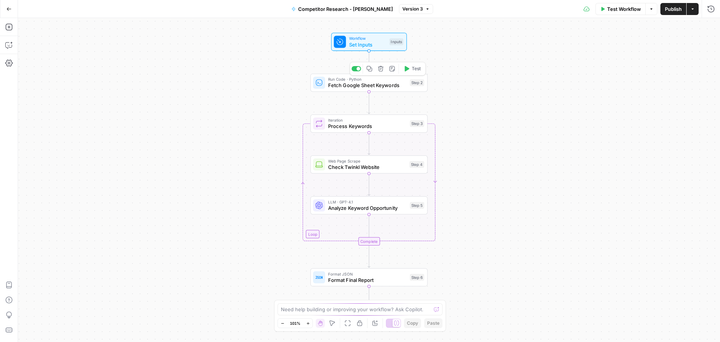
click at [372, 83] on span "Fetch Google Sheet Keywords" at bounding box center [367, 85] width 79 height 8
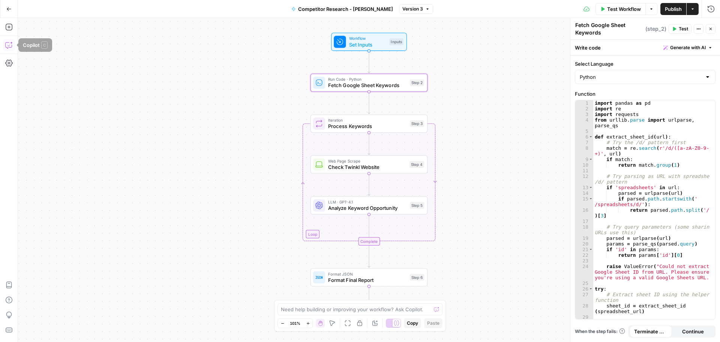
click at [10, 44] on icon "button" at bounding box center [9, 45] width 8 height 8
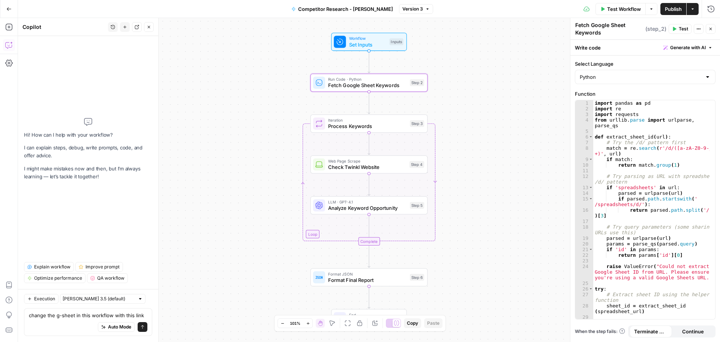
type textarea "change the g-sheet in this workflow with this link https://docs.google.com/spre…"
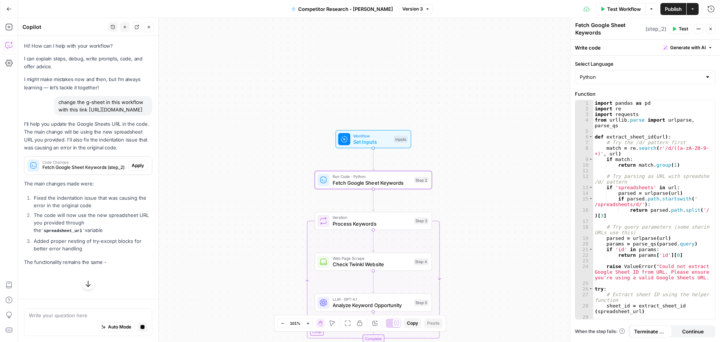
click at [133, 169] on span "Apply" at bounding box center [138, 165] width 12 height 7
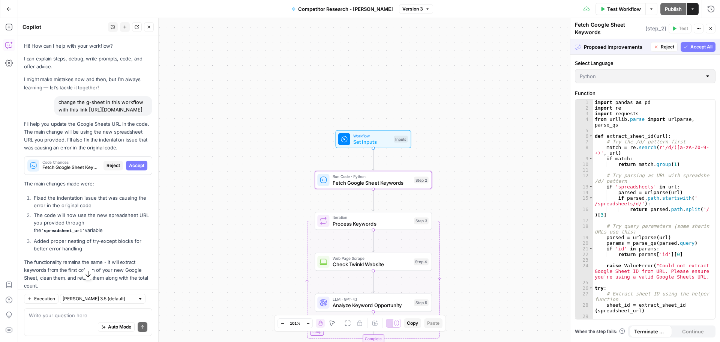
click at [129, 169] on span "Accept" at bounding box center [136, 165] width 15 height 7
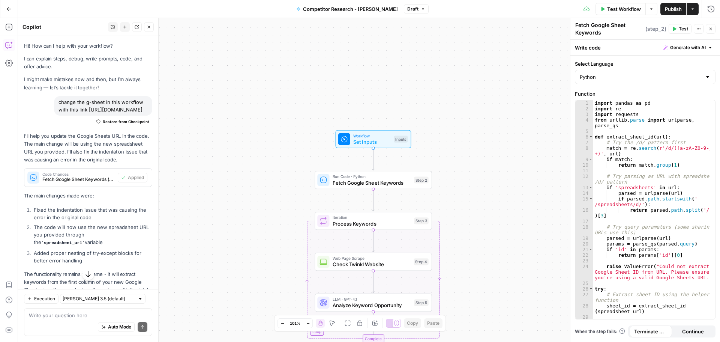
click at [668, 10] on span "Publish" at bounding box center [673, 9] width 17 height 8
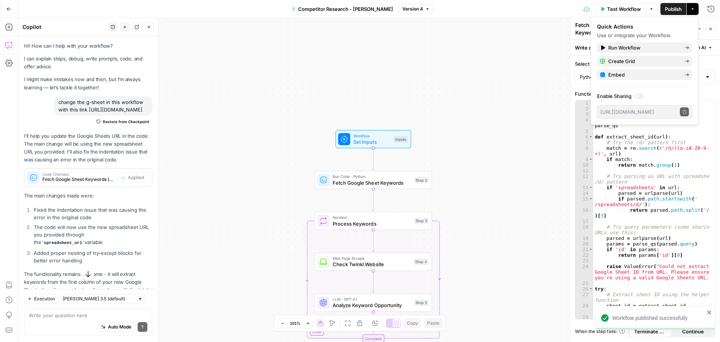
click at [484, 72] on div "Workflow Set Inputs Inputs Run Code · Python Fetch Google Sheet Keywords Step 2…" at bounding box center [369, 180] width 702 height 324
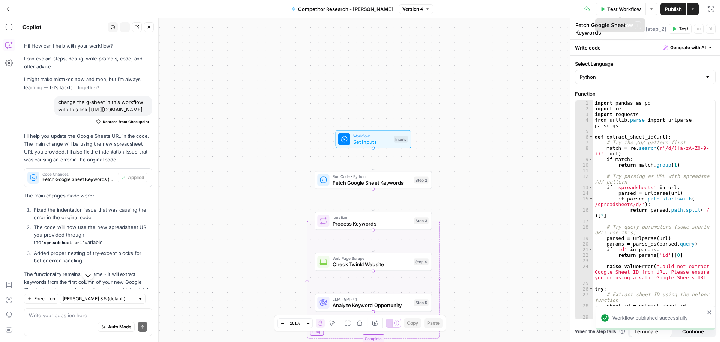
click at [608, 7] on span "Test Workflow" at bounding box center [624, 9] width 34 height 8
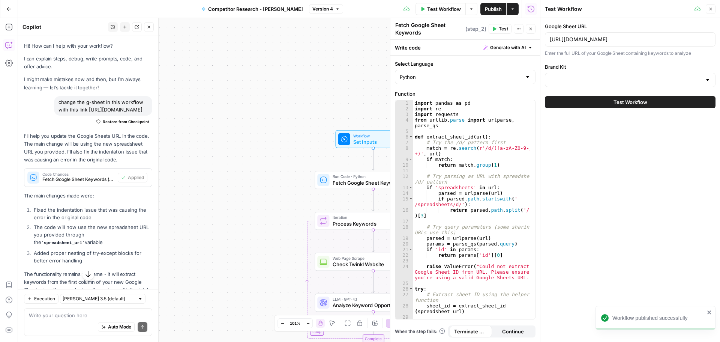
type input "Twinkl"
click at [576, 99] on button "Test Workflow" at bounding box center [630, 102] width 171 height 12
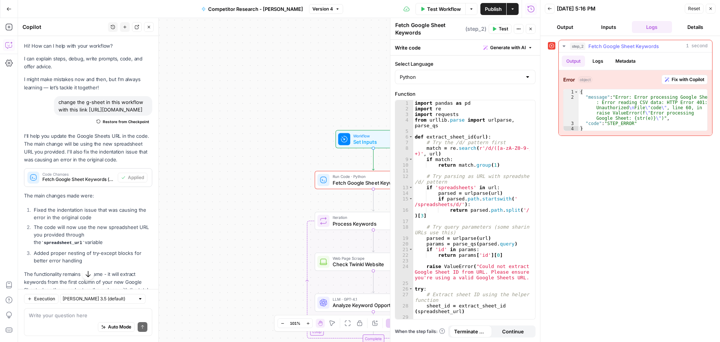
click at [680, 76] on button "Fix with Copilot" at bounding box center [685, 80] width 46 height 10
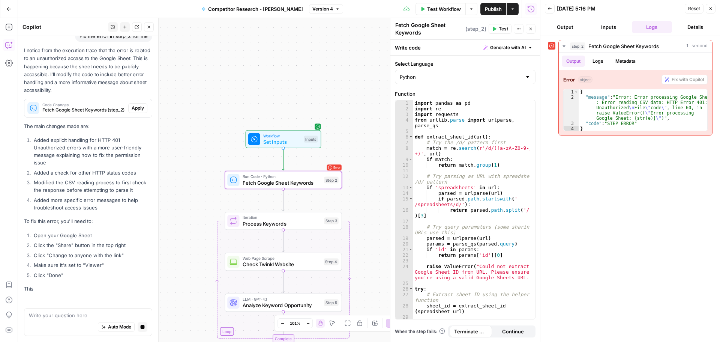
scroll to position [279, 0]
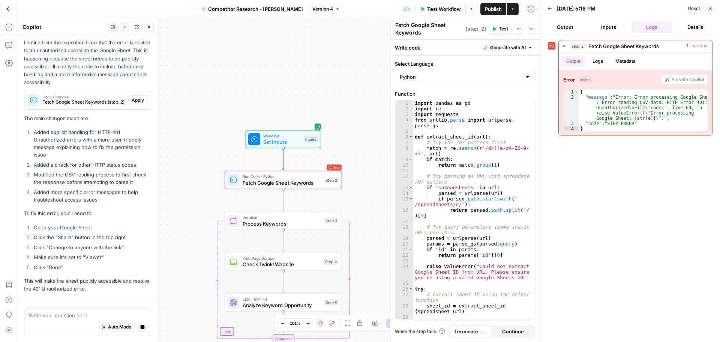
click at [137, 101] on span "Apply" at bounding box center [138, 100] width 12 height 7
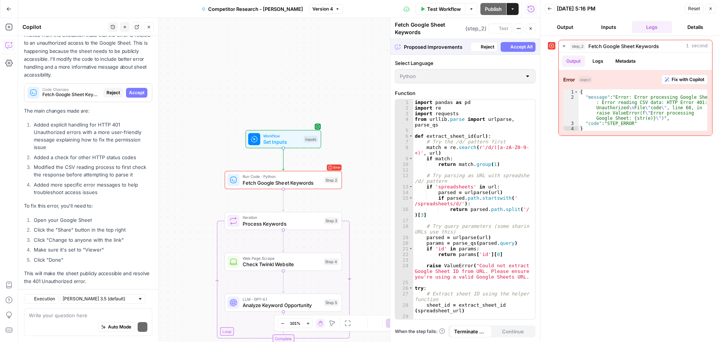
scroll to position [301, 0]
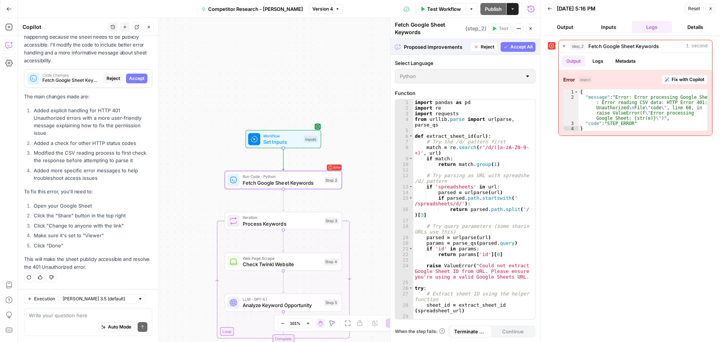
click at [132, 74] on button "Accept" at bounding box center [136, 79] width 21 height 10
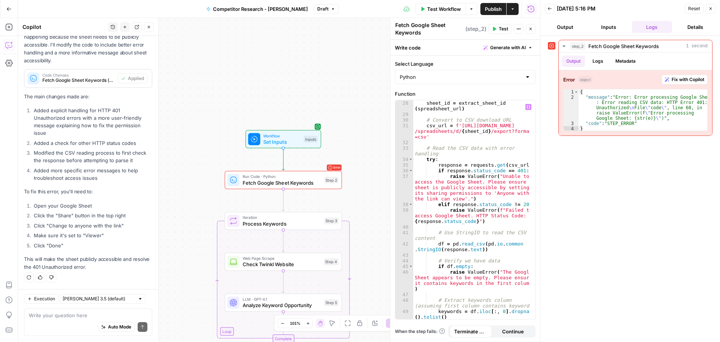
scroll to position [355, 0]
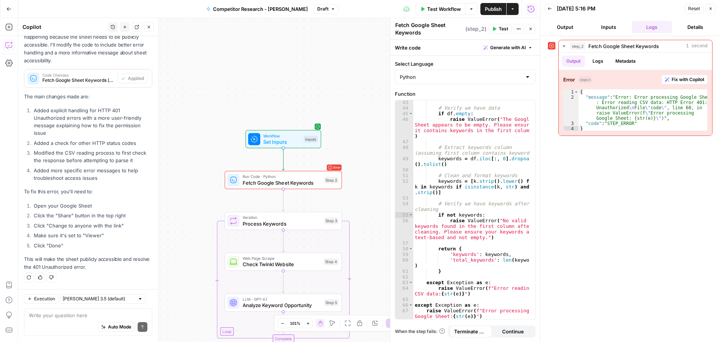
click at [509, 333] on span "Continue" at bounding box center [513, 331] width 22 height 8
click at [487, 11] on span "Publish" at bounding box center [493, 9] width 17 height 8
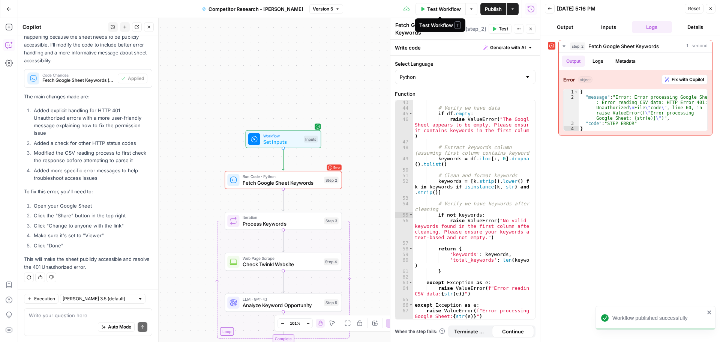
click at [435, 9] on span "Test Workflow" at bounding box center [444, 9] width 34 height 8
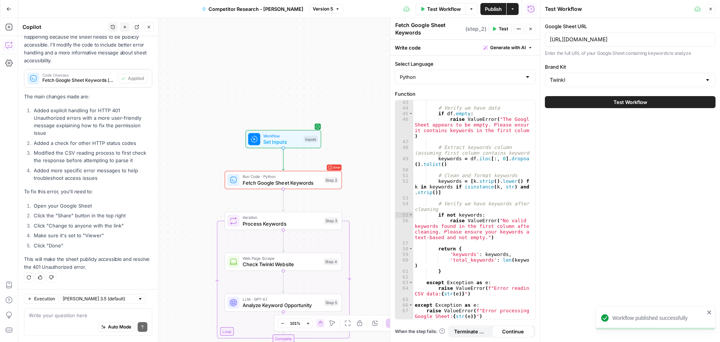
click at [570, 107] on button "Test Workflow" at bounding box center [630, 102] width 171 height 12
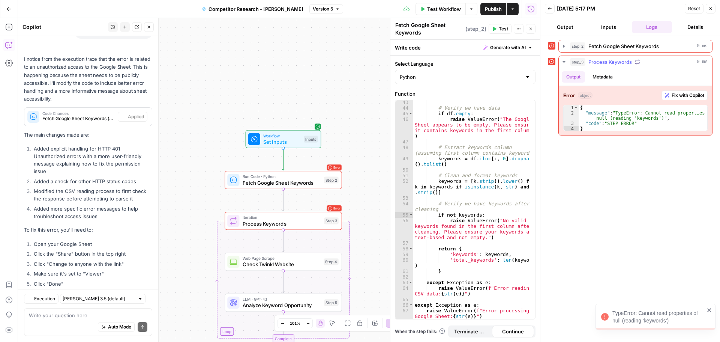
scroll to position [325, 0]
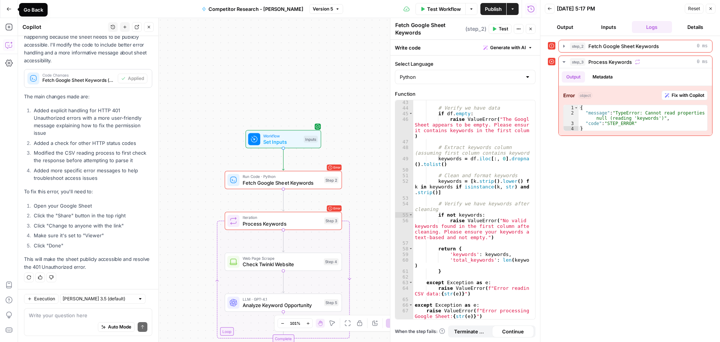
click at [8, 14] on button "Go Back" at bounding box center [9, 9] width 14 height 14
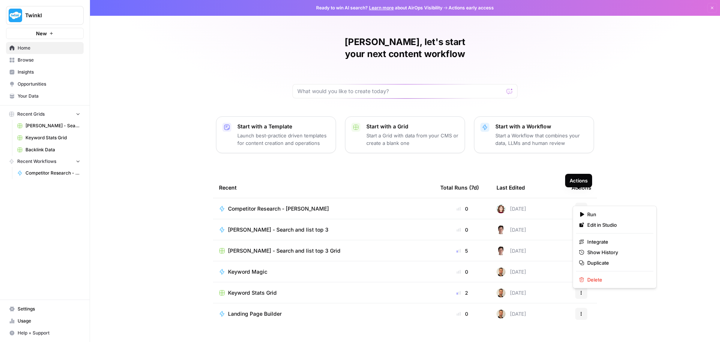
click at [579, 203] on button "Actions" at bounding box center [581, 209] width 12 height 12
drag, startPoint x: 590, startPoint y: 280, endPoint x: 598, endPoint y: 281, distance: 7.5
click at [598, 281] on span "Delete" at bounding box center [617, 280] width 60 height 8
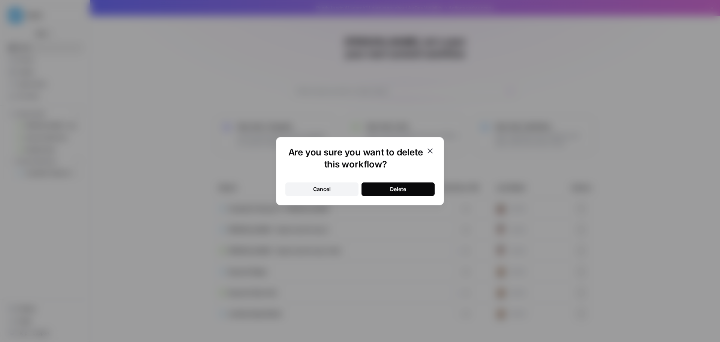
drag, startPoint x: 386, startPoint y: 188, endPoint x: 392, endPoint y: 189, distance: 6.4
click at [387, 188] on button "Delete" at bounding box center [398, 189] width 73 height 14
